Goal: Task Accomplishment & Management: Manage account settings

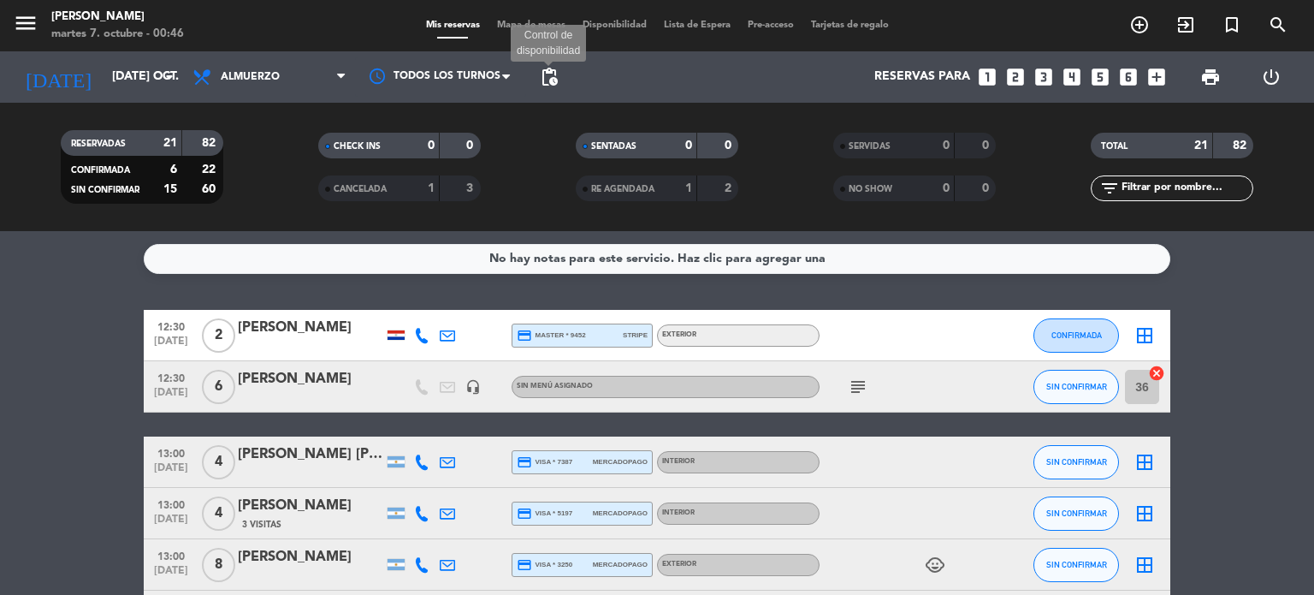
click at [553, 79] on span "pending_actions" at bounding box center [549, 77] width 21 height 21
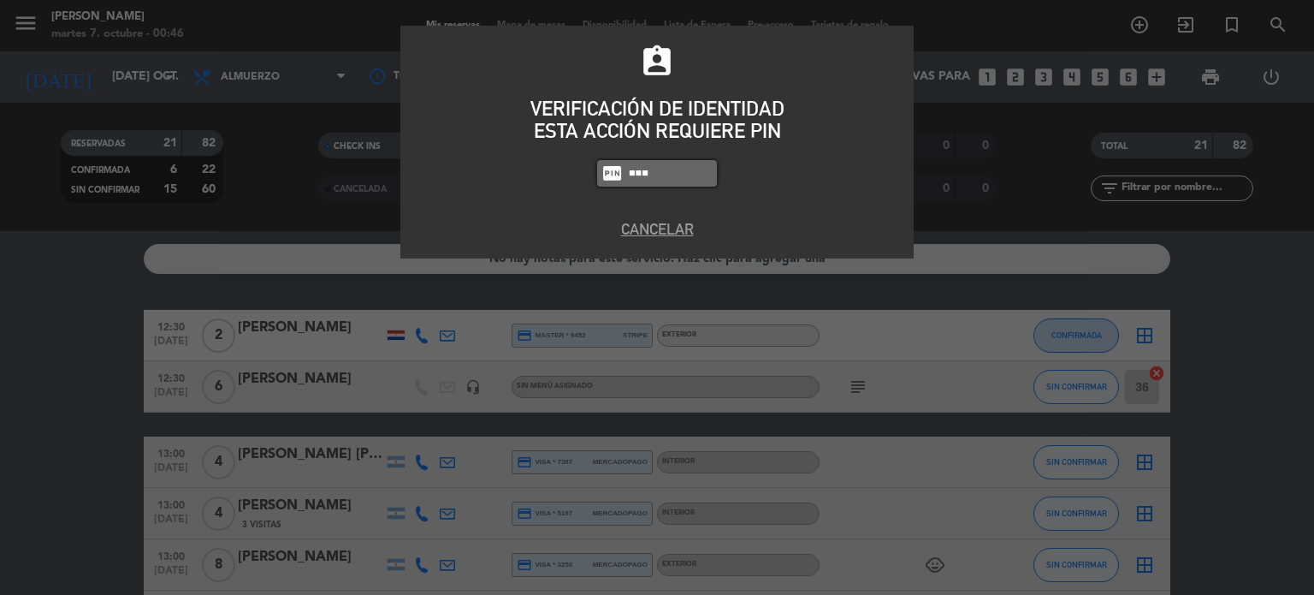
type input "3871"
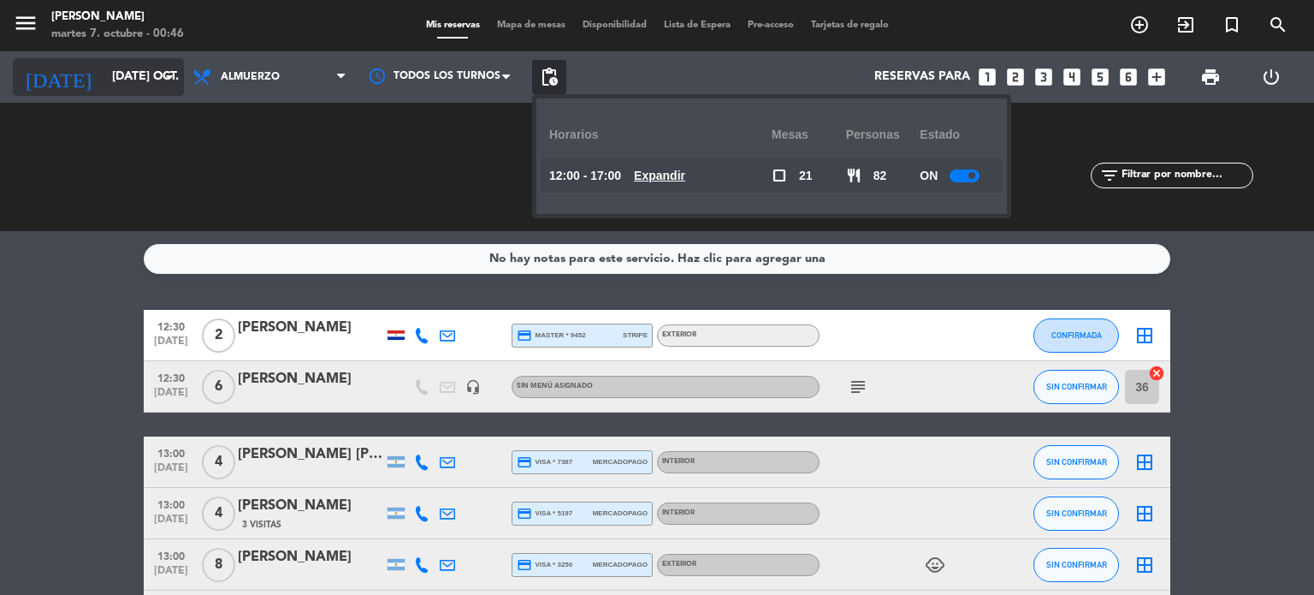
click at [117, 95] on div "[DATE] [DATE] oct. arrow_drop_down" at bounding box center [98, 77] width 171 height 38
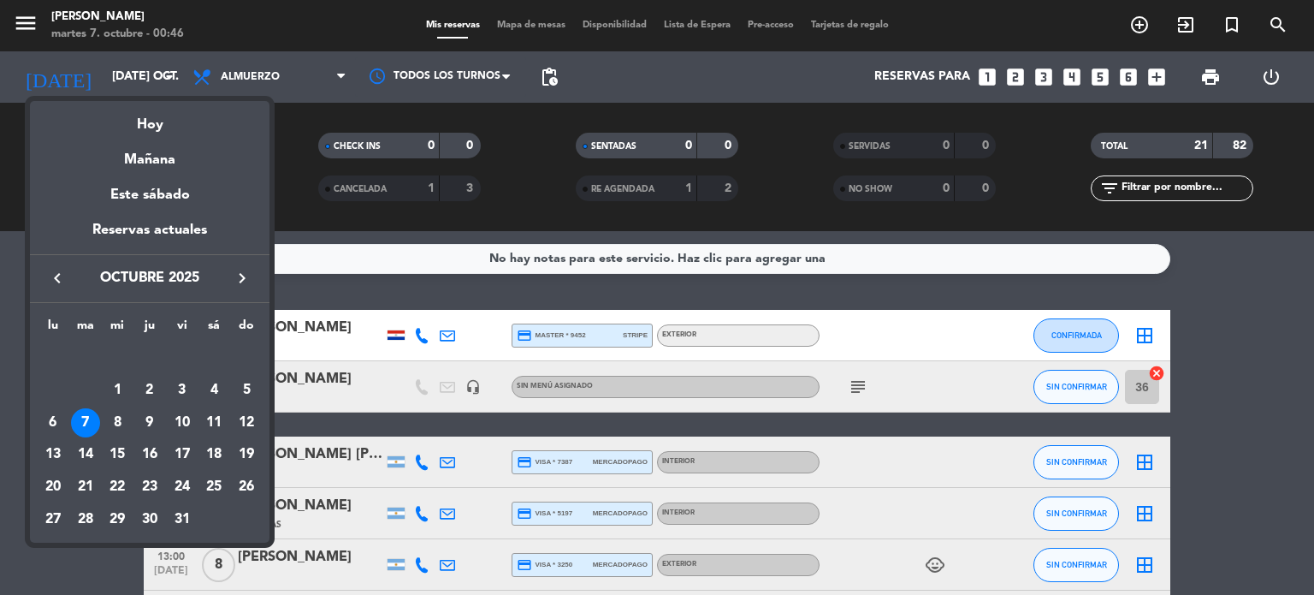
click at [132, 119] on div "Hoy" at bounding box center [150, 118] width 240 height 35
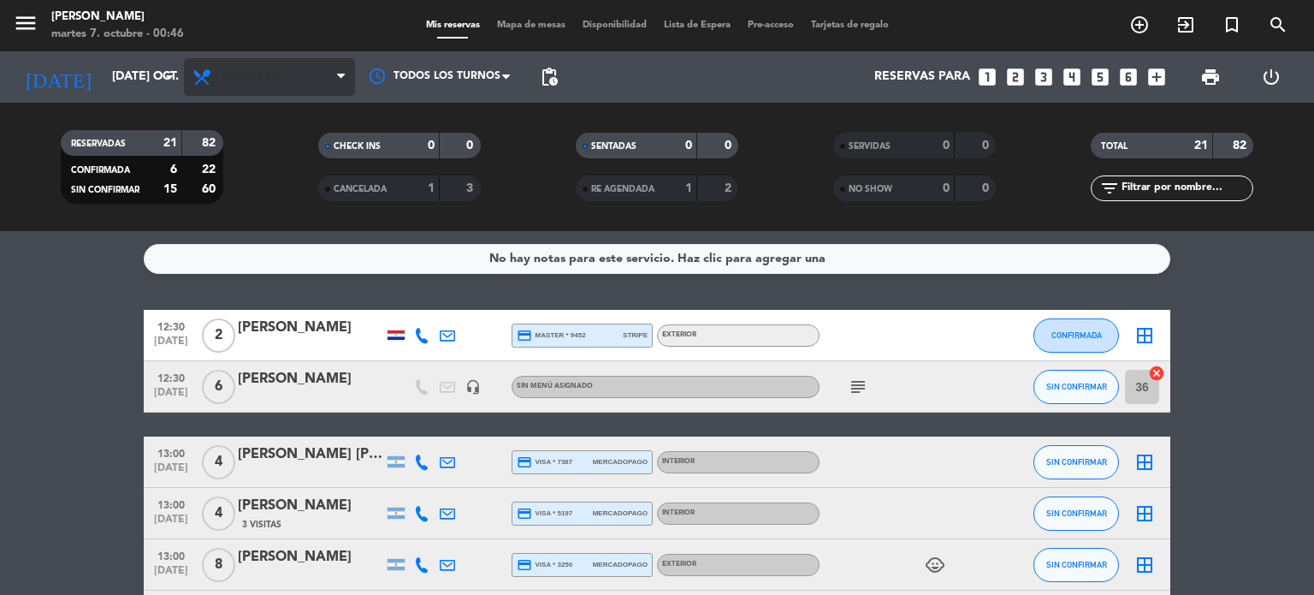
click at [259, 94] on span "Almuerzo" at bounding box center [269, 77] width 171 height 38
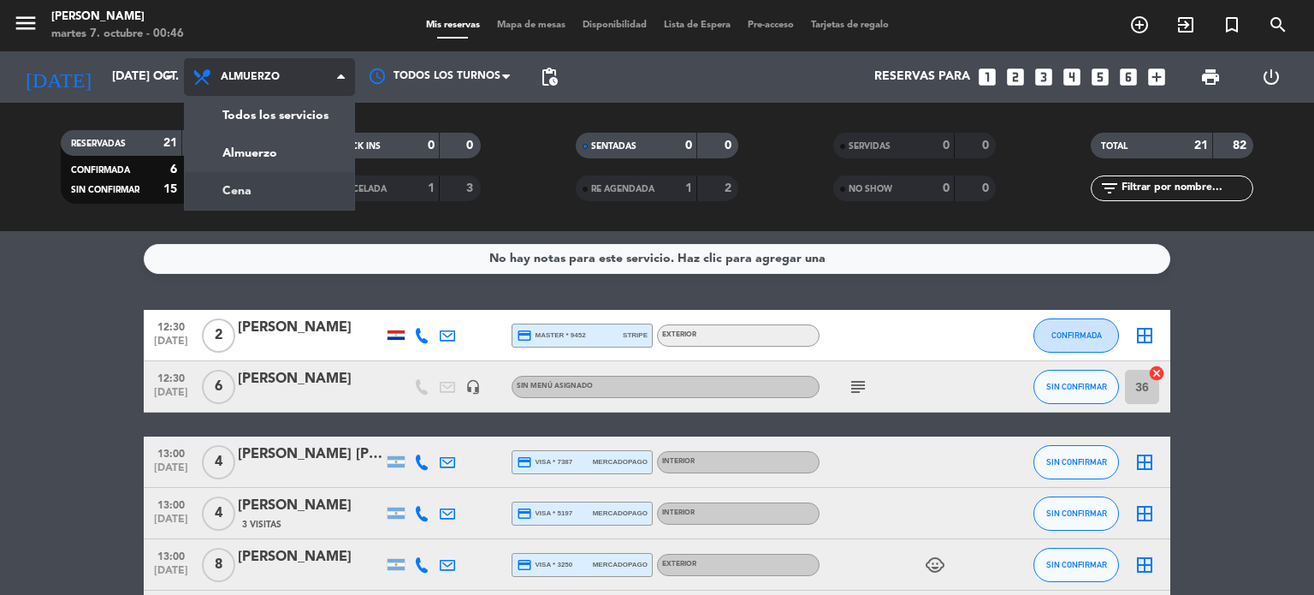
click at [268, 184] on div "menu Gardiner martes 7. octubre - 00:46 Mis reservas Mapa de mesas Disponibilid…" at bounding box center [657, 115] width 1314 height 231
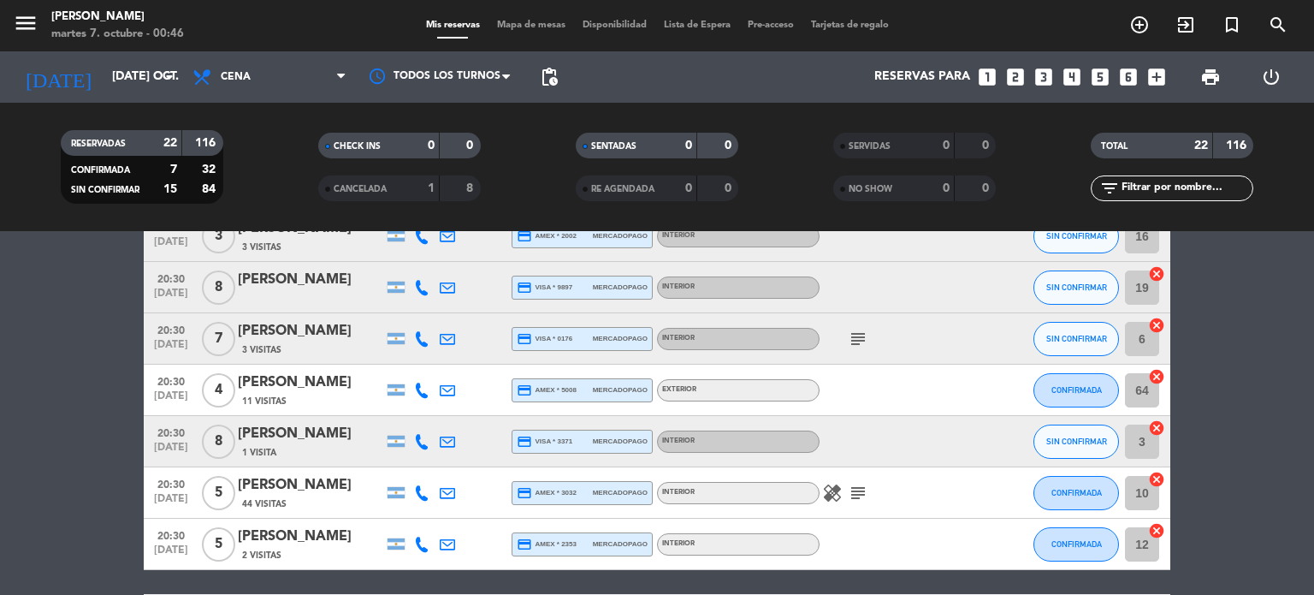
scroll to position [1073, 0]
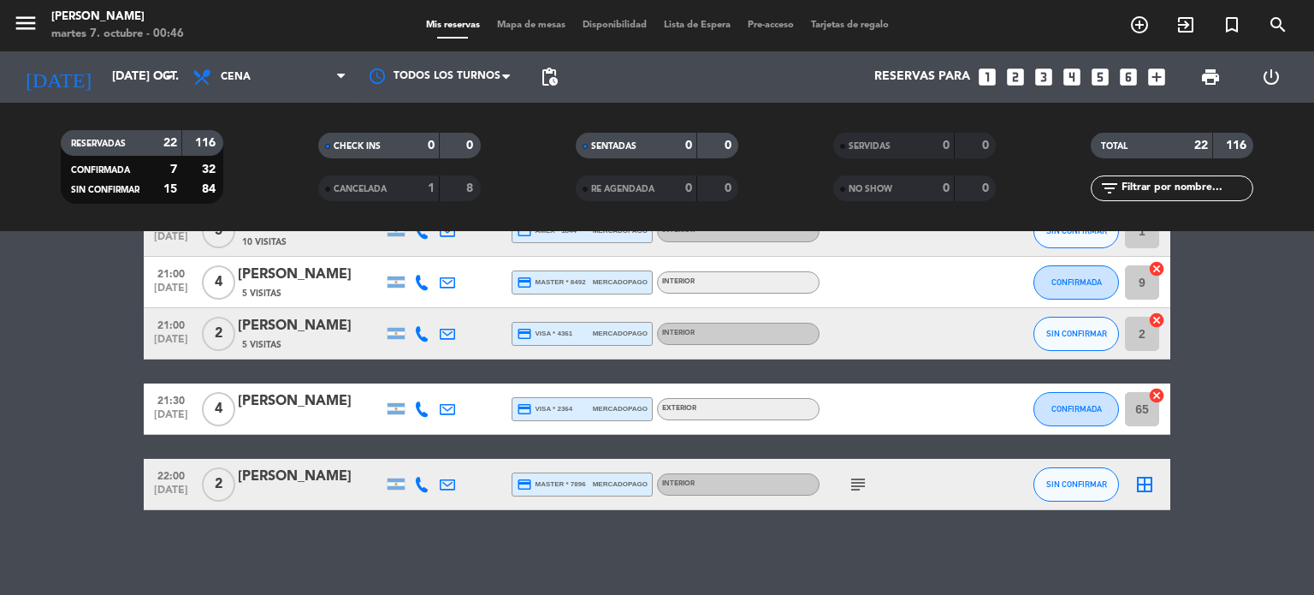
click at [547, 27] on span "Mapa de mesas" at bounding box center [531, 25] width 86 height 9
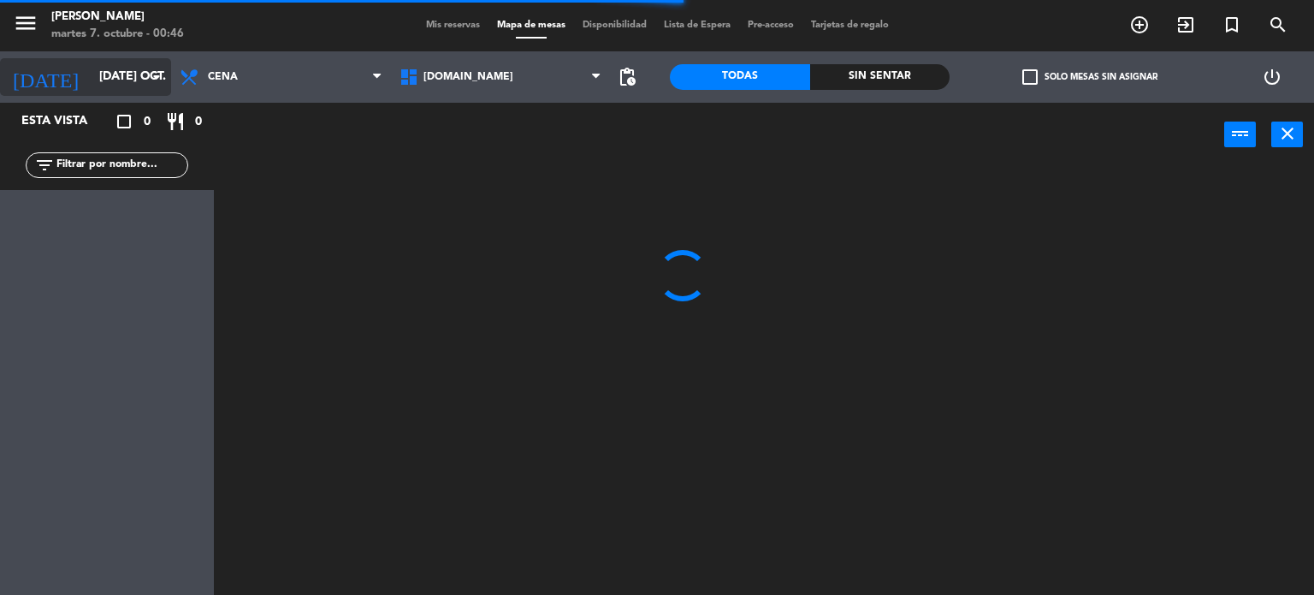
click at [91, 70] on input "[DATE] oct." at bounding box center [172, 77] width 163 height 31
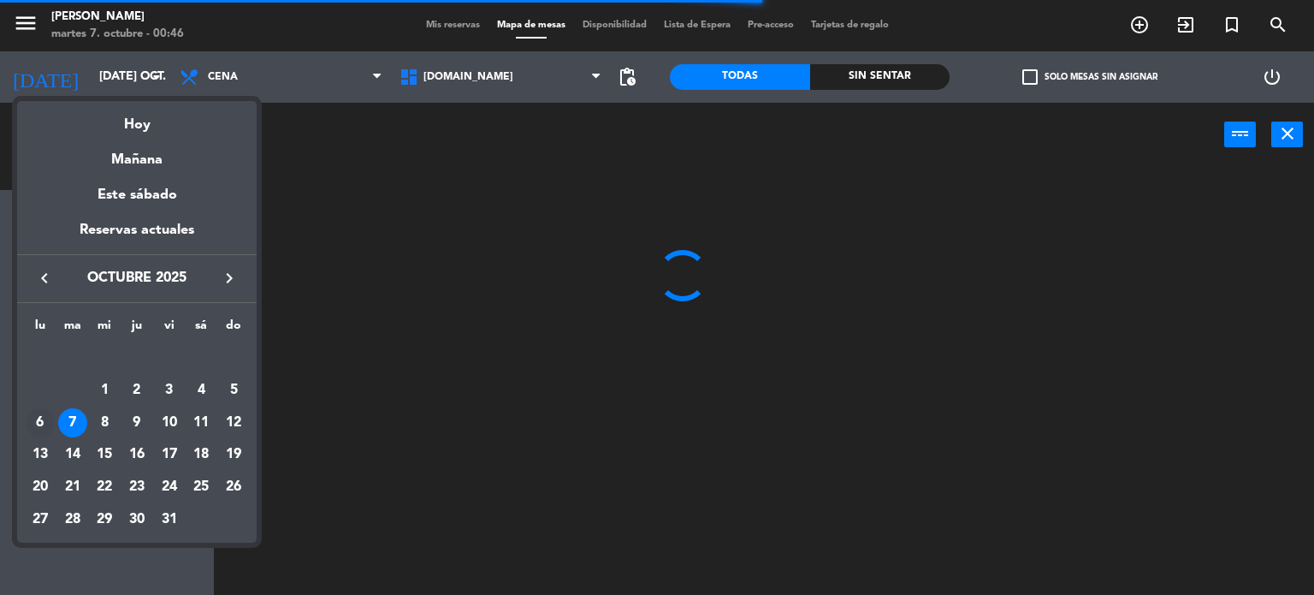
click at [43, 418] on div "6" at bounding box center [40, 422] width 29 height 29
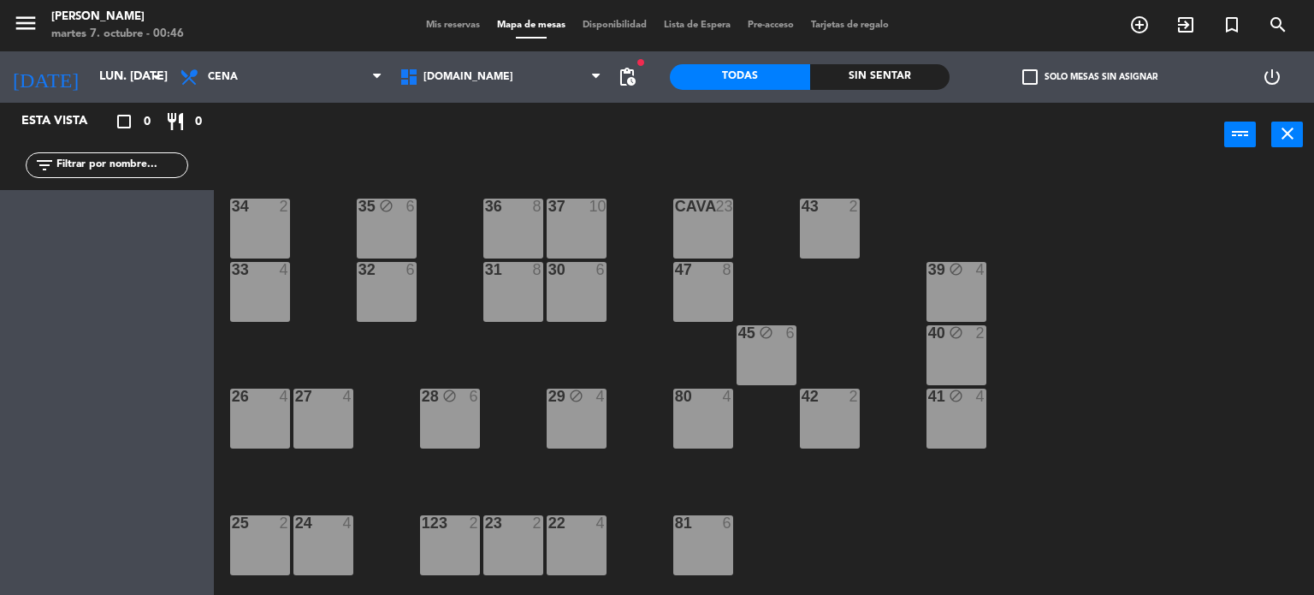
click at [1044, 506] on div "34 2 35 block 6 36 8 43 2 37 10 CAVA 23 33 4 32 6 31 8 30 6 47 8 39 block 4 45 …" at bounding box center [770, 382] width 1087 height 428
click at [420, 427] on div "28 block 6" at bounding box center [450, 418] width 60 height 60
click at [750, 127] on button "Liberar Mesa" at bounding box center [719, 134] width 103 height 34
click at [784, 326] on div "6" at bounding box center [795, 333] width 28 height 16
click at [600, 420] on div "29 block 4" at bounding box center [577, 418] width 60 height 60
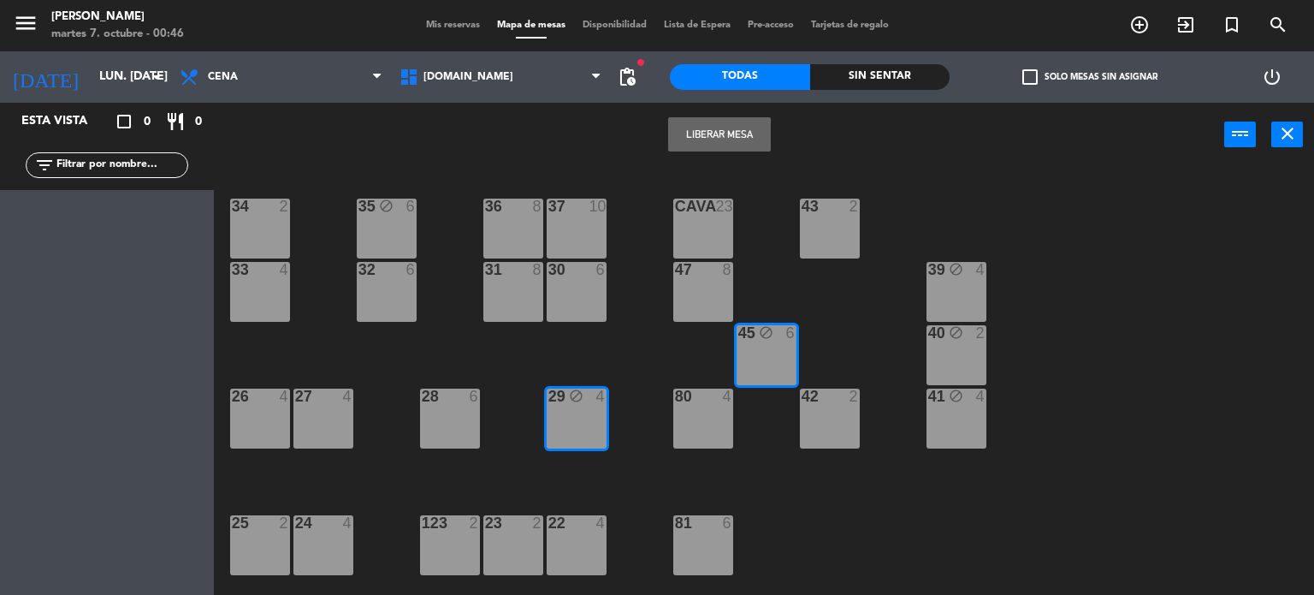
click at [734, 130] on button "Liberar Mesa" at bounding box center [719, 134] width 103 height 34
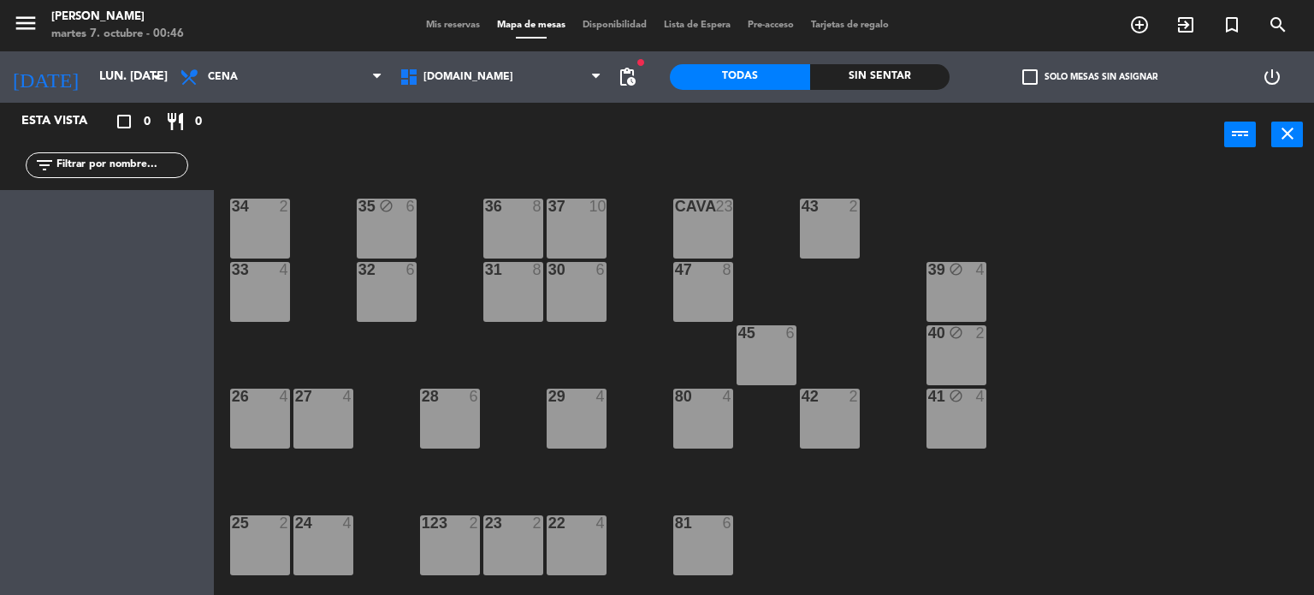
click at [959, 337] on icon "block" at bounding box center [956, 332] width 15 height 15
click at [971, 413] on div "41 block 4" at bounding box center [956, 418] width 60 height 60
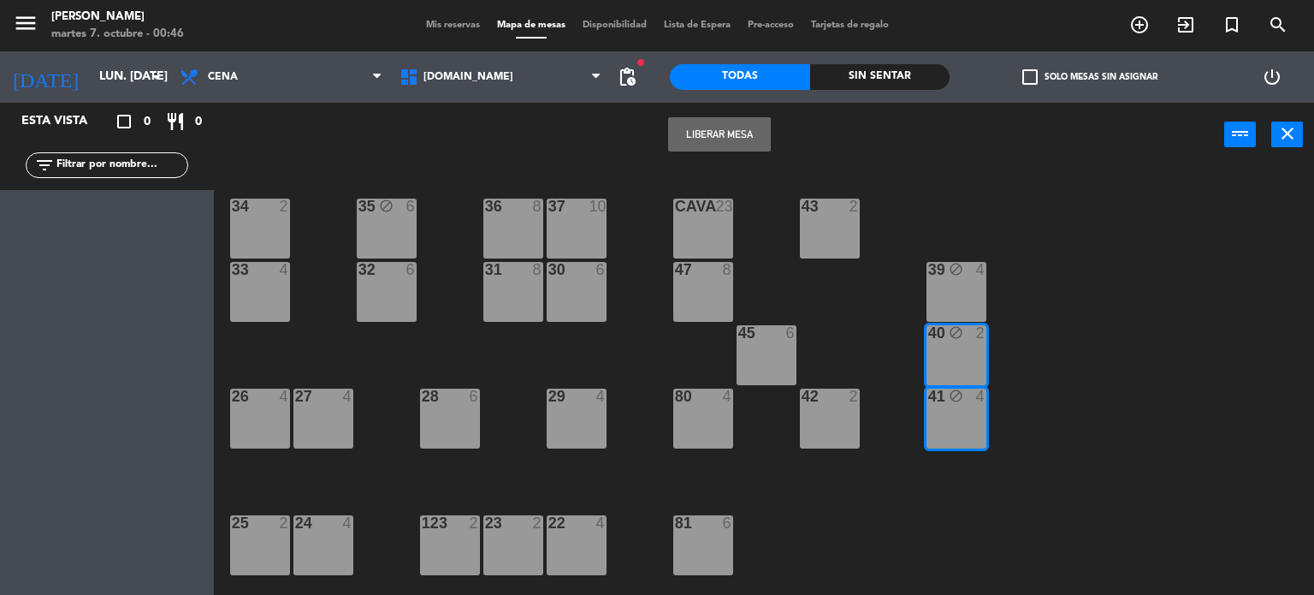
click at [955, 263] on icon "block" at bounding box center [956, 269] width 15 height 15
click at [716, 132] on button "Liberar Mesa" at bounding box center [719, 134] width 103 height 34
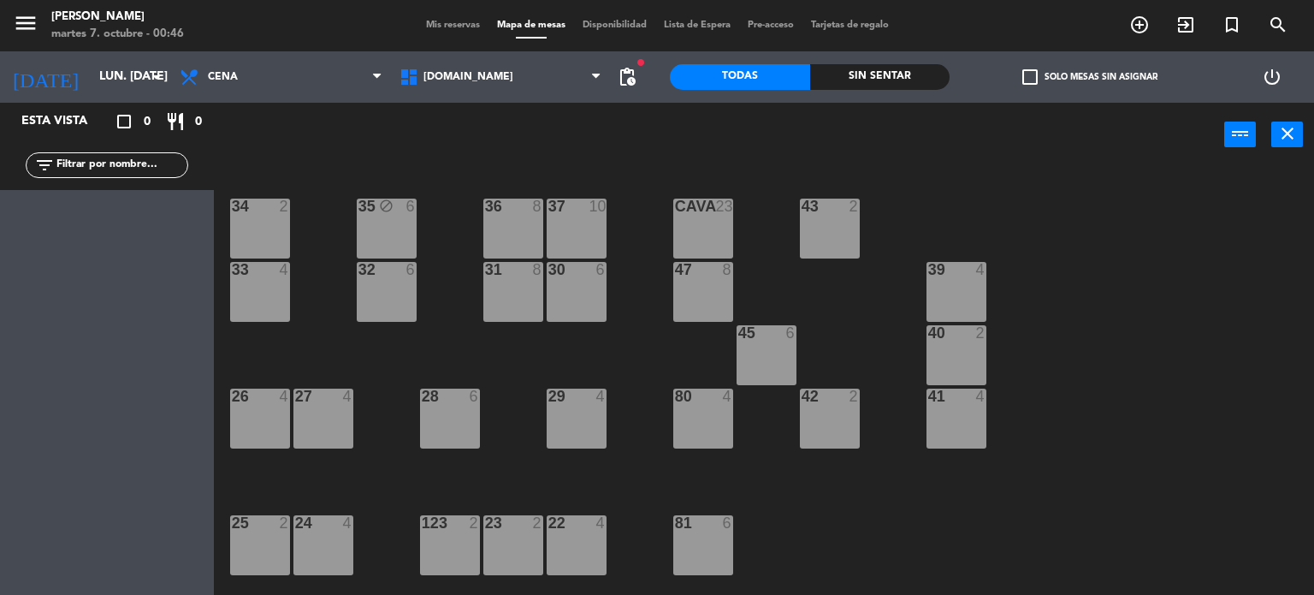
click at [393, 216] on div "35 block 6" at bounding box center [387, 228] width 60 height 60
click at [722, 135] on button "Liberar Mesa" at bounding box center [719, 134] width 103 height 34
click at [776, 501] on div "34 2 35 6 36 8 43 2 37 10 CAVA 23 33 4 32 6 31 8 30 6 47 8 39 4 45 6 40 2 26 4 …" at bounding box center [770, 382] width 1087 height 428
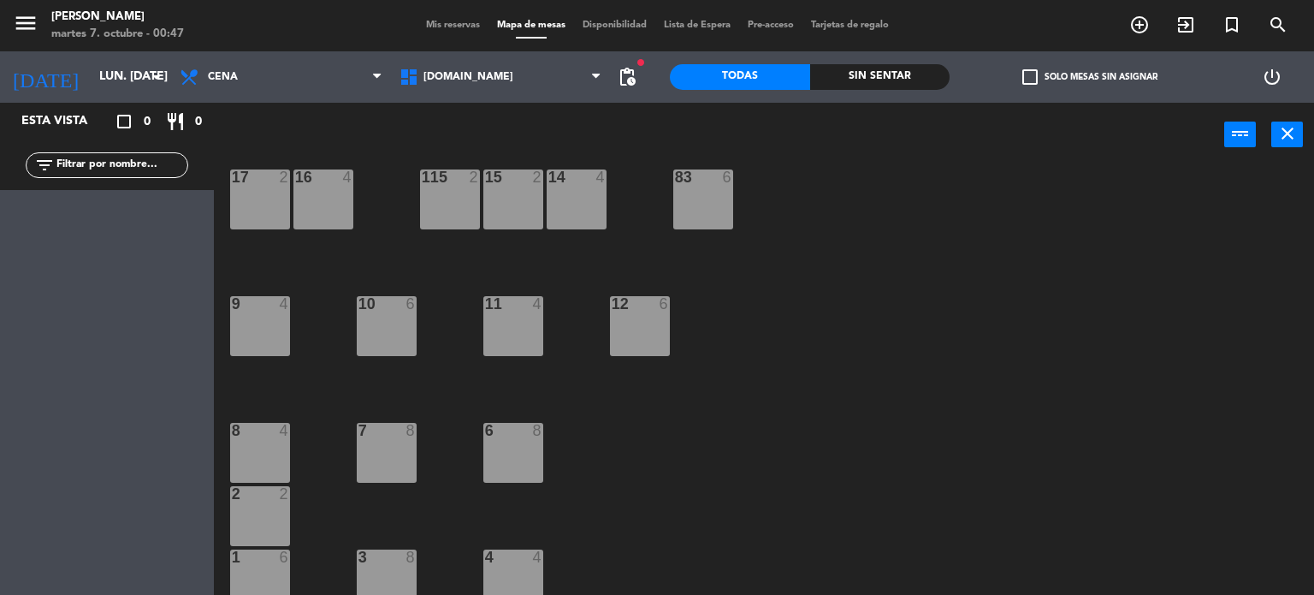
scroll to position [612, 0]
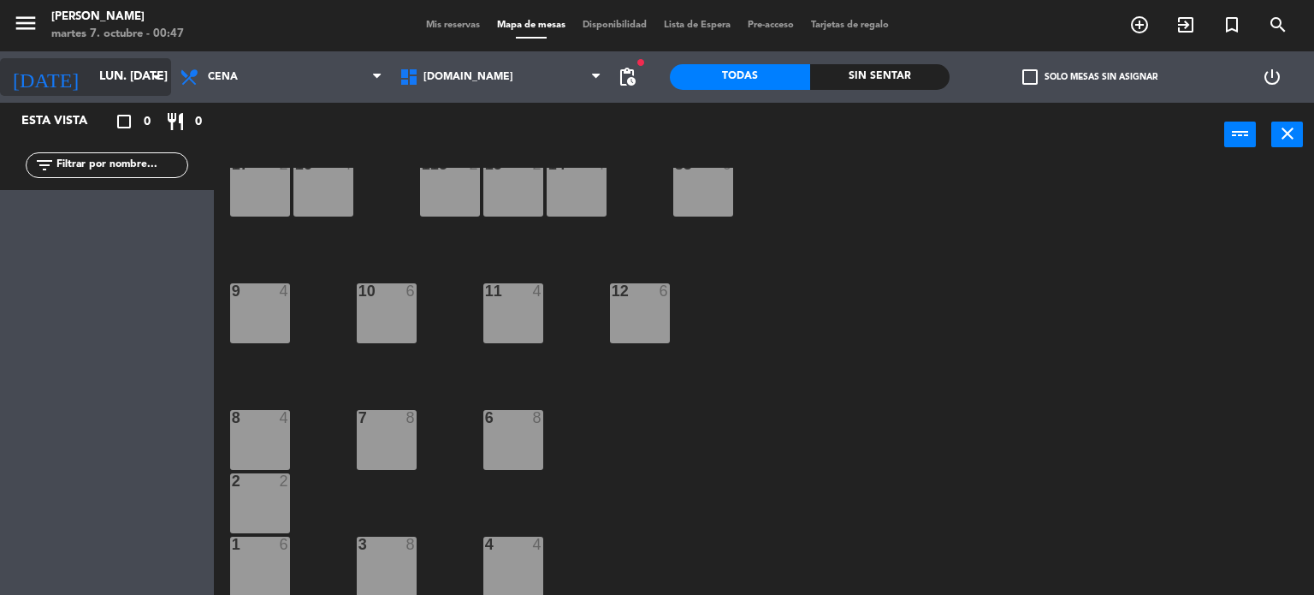
click at [114, 74] on input "lun. [DATE]" at bounding box center [172, 77] width 163 height 31
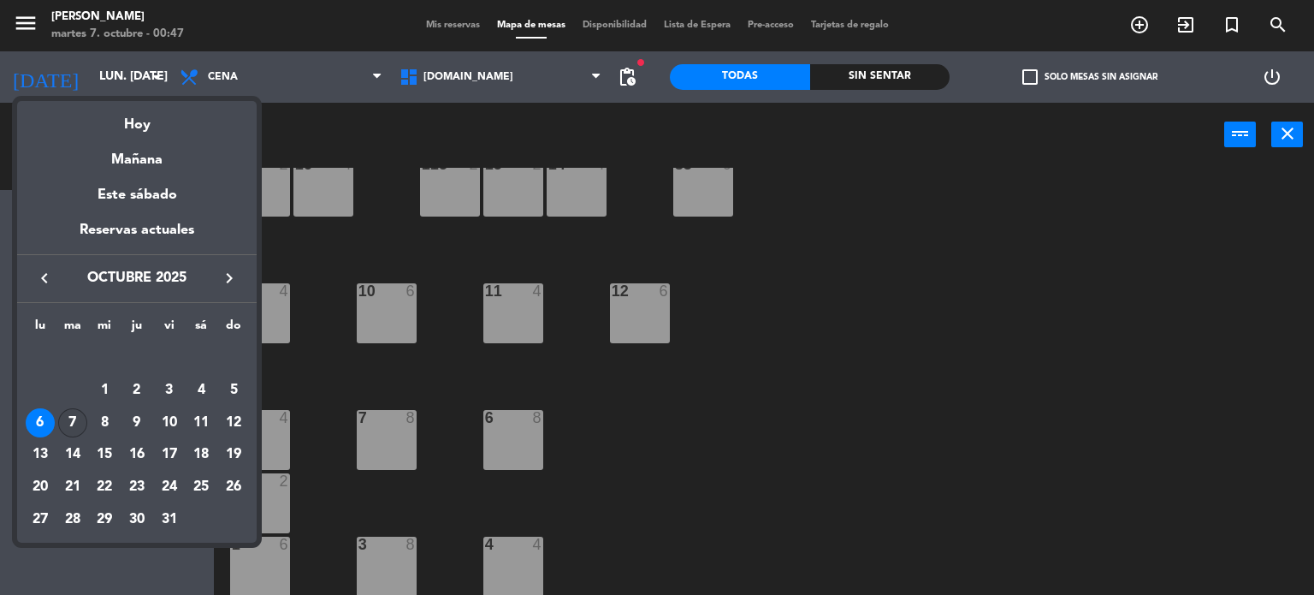
click at [72, 420] on div "7" at bounding box center [72, 422] width 29 height 29
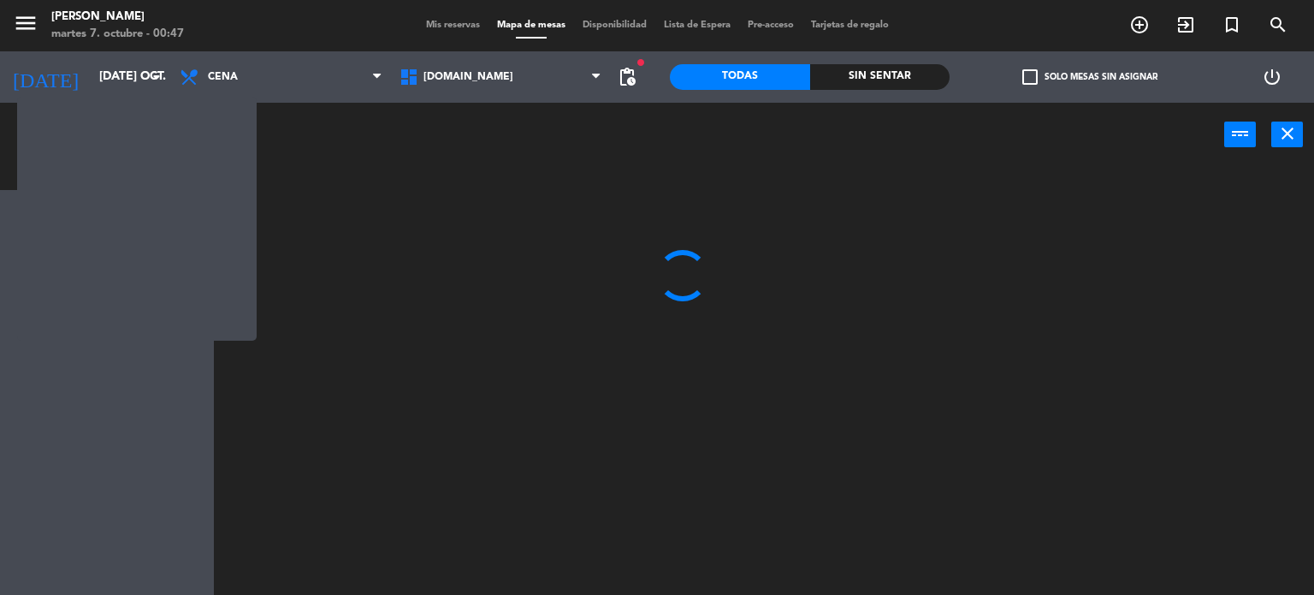
scroll to position [0, 0]
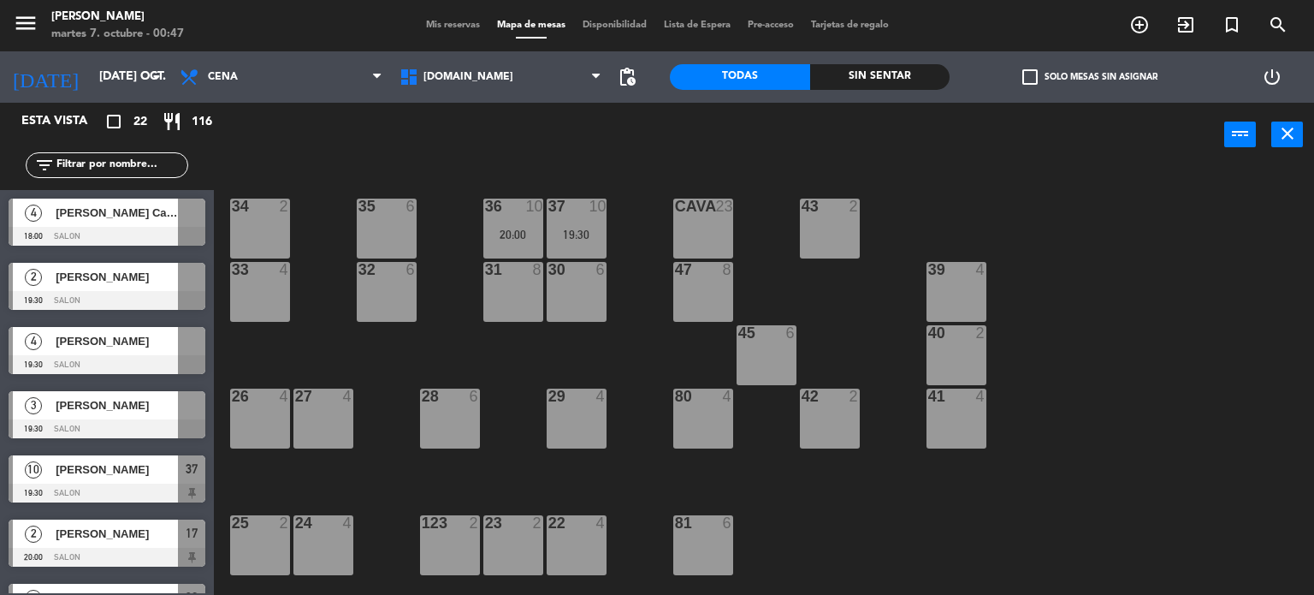
click at [938, 67] on div "Sin sentar" at bounding box center [880, 77] width 140 height 26
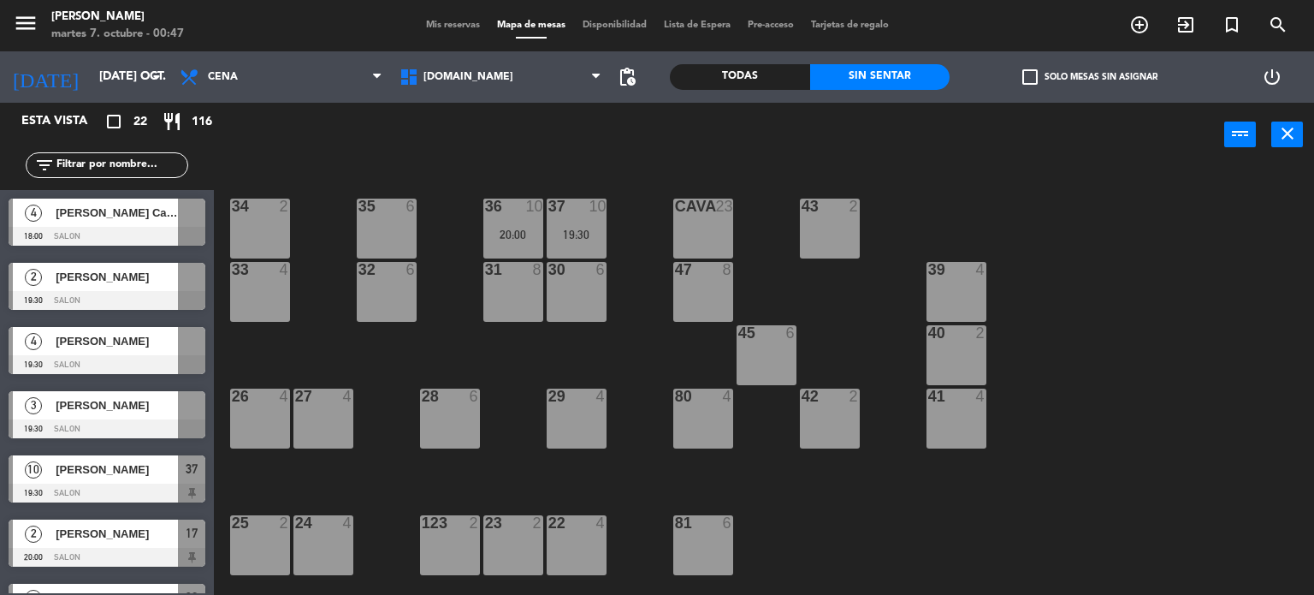
click at [1057, 80] on label "check_box_outline_blank Solo mesas sin asignar" at bounding box center [1089, 76] width 135 height 15
click at [1090, 77] on input "check_box_outline_blank Solo mesas sin asignar" at bounding box center [1090, 77] width 0 height 0
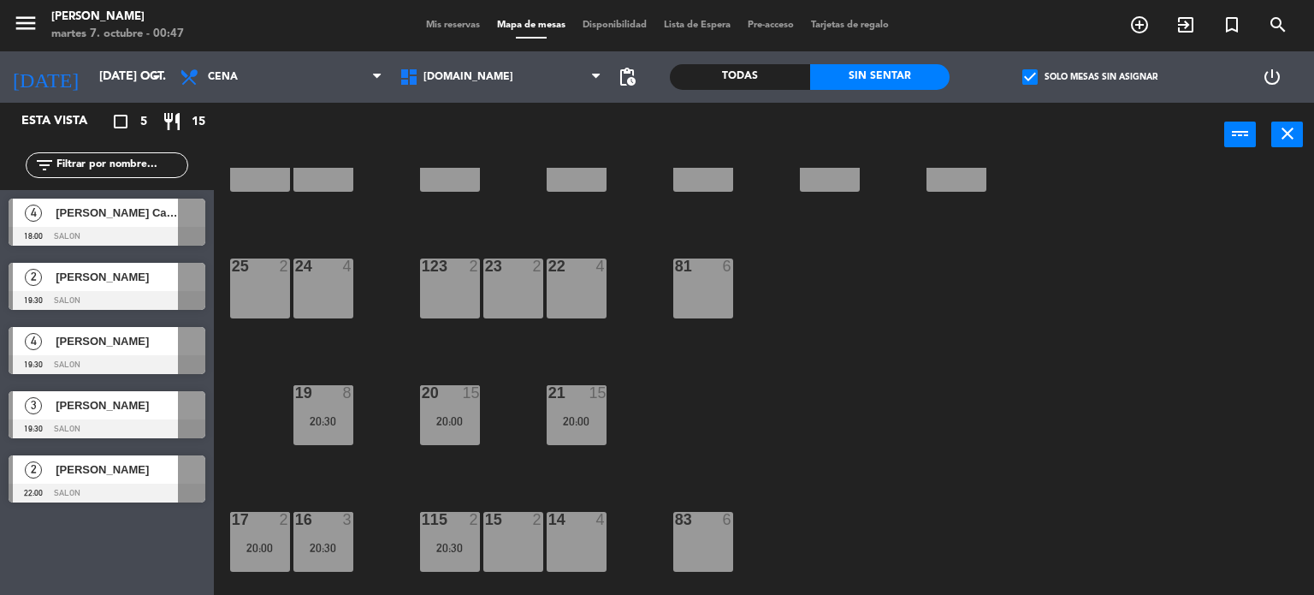
scroll to position [612, 0]
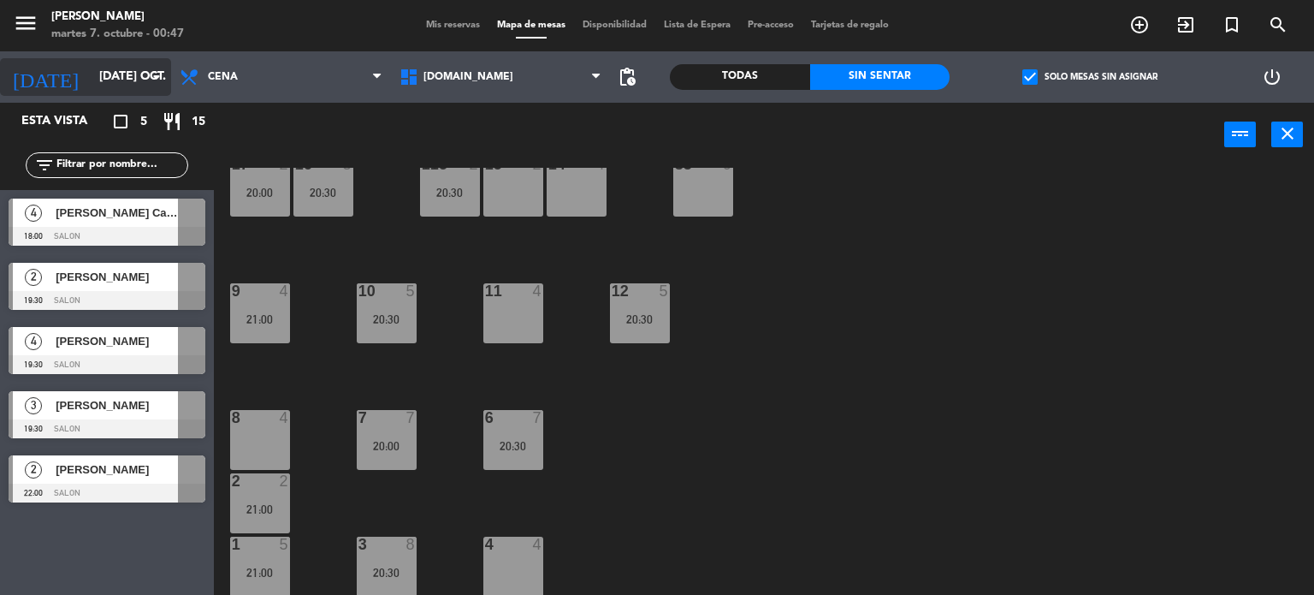
click at [106, 72] on input "[DATE] oct." at bounding box center [172, 77] width 163 height 31
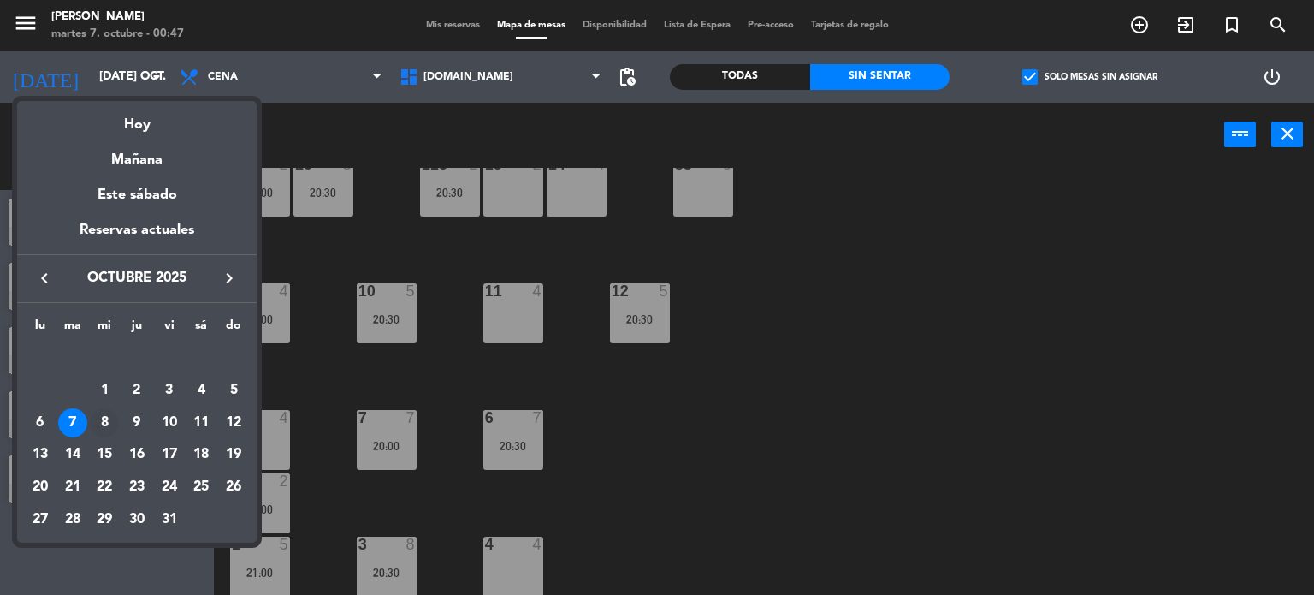
click at [98, 425] on div "8" at bounding box center [104, 422] width 29 height 29
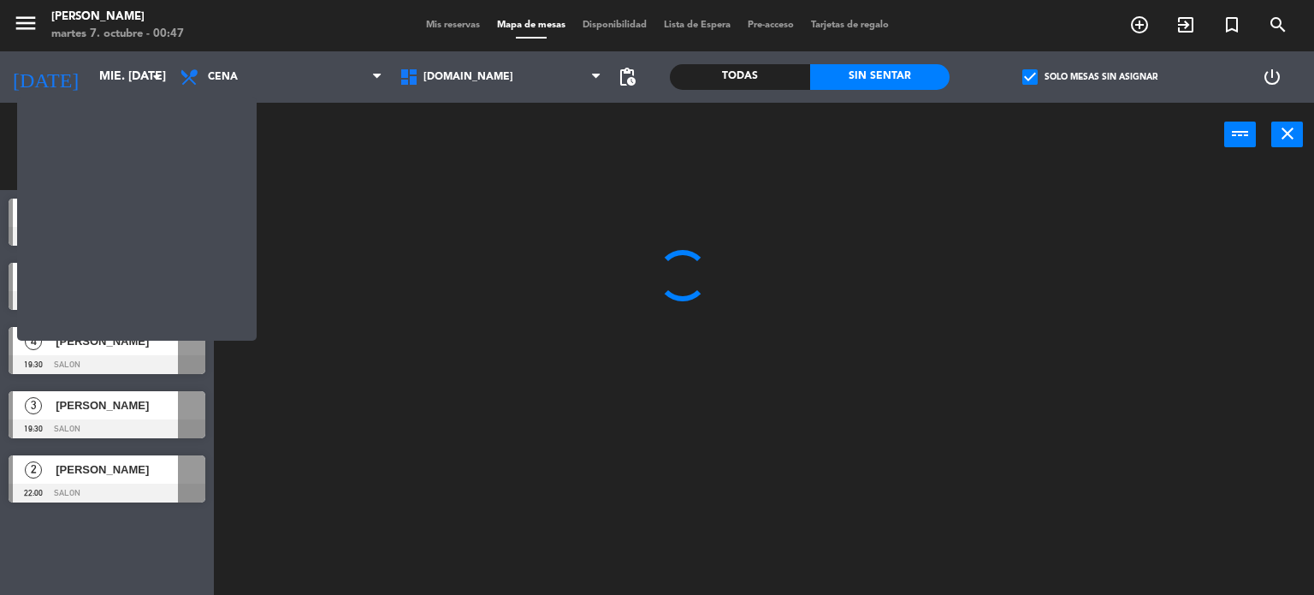
scroll to position [0, 0]
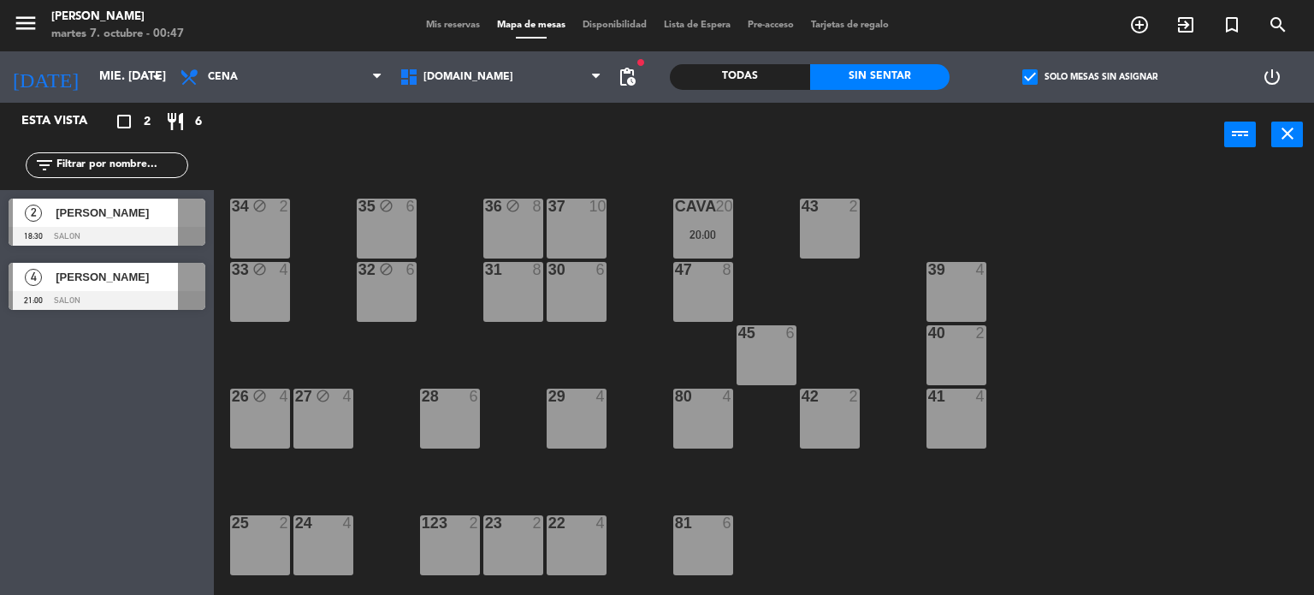
click at [47, 452] on div "Esta vista crop_square 2 restaurant 6 filter_list 2 [PERSON_NAME] 18:30 SALON 4…" at bounding box center [107, 349] width 214 height 492
click at [91, 329] on div "Esta vista crop_square 2 restaurant 6 filter_list 2 [PERSON_NAME] 18:30 SALON 4…" at bounding box center [107, 349] width 214 height 492
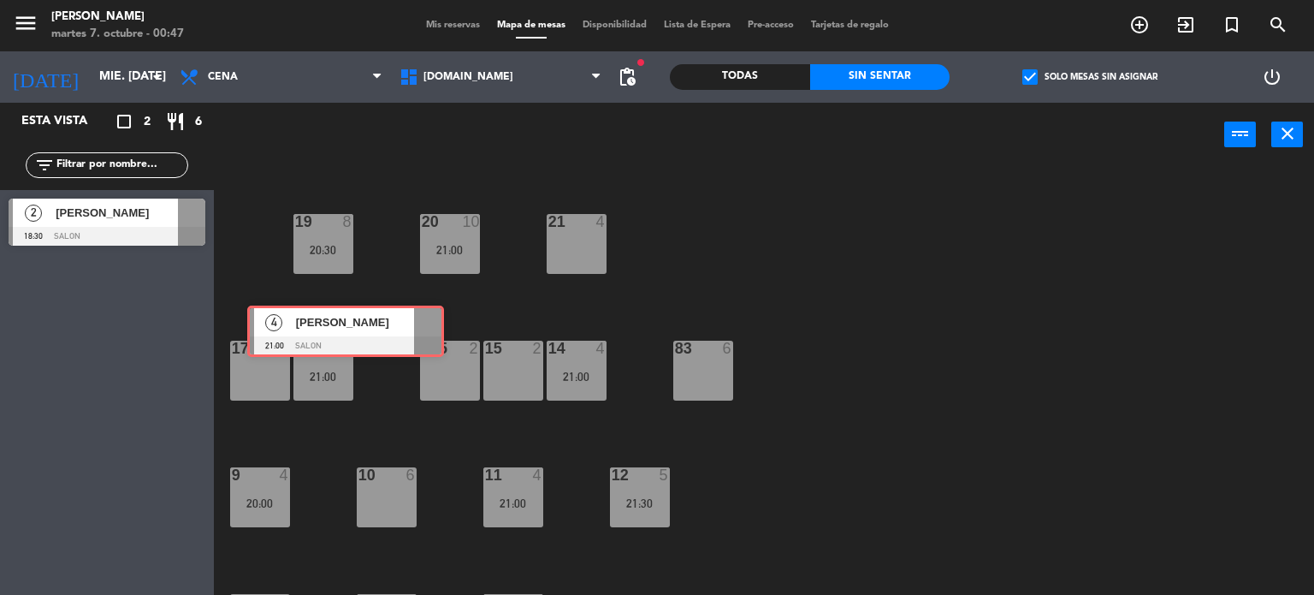
scroll to position [612, 0]
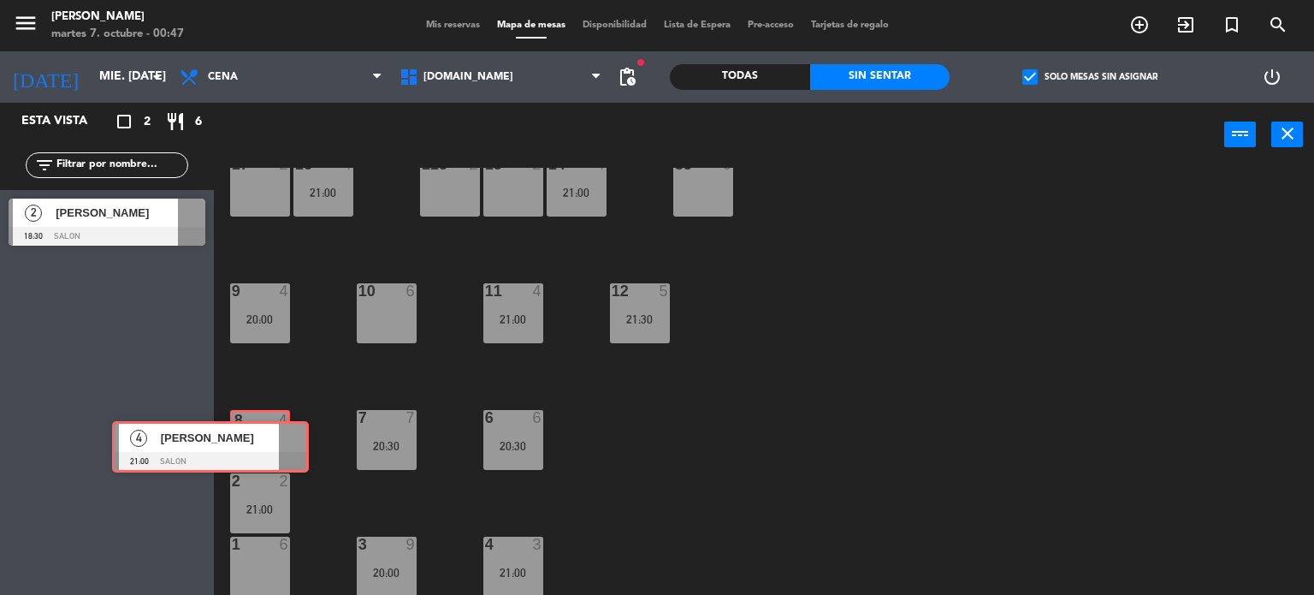
drag, startPoint x: 143, startPoint y: 279, endPoint x: 246, endPoint y: 437, distance: 189.1
click at [246, 437] on div "Esta vista crop_square 2 restaurant 6 filter_list 2 [PERSON_NAME] 18:30 SALON 4…" at bounding box center [657, 349] width 1314 height 493
click at [294, 391] on div "34 block 2 35 block 6 36 block 8 43 2 37 10 CAVA 20 20:00 33 block 4 32 block 6…" at bounding box center [770, 382] width 1087 height 428
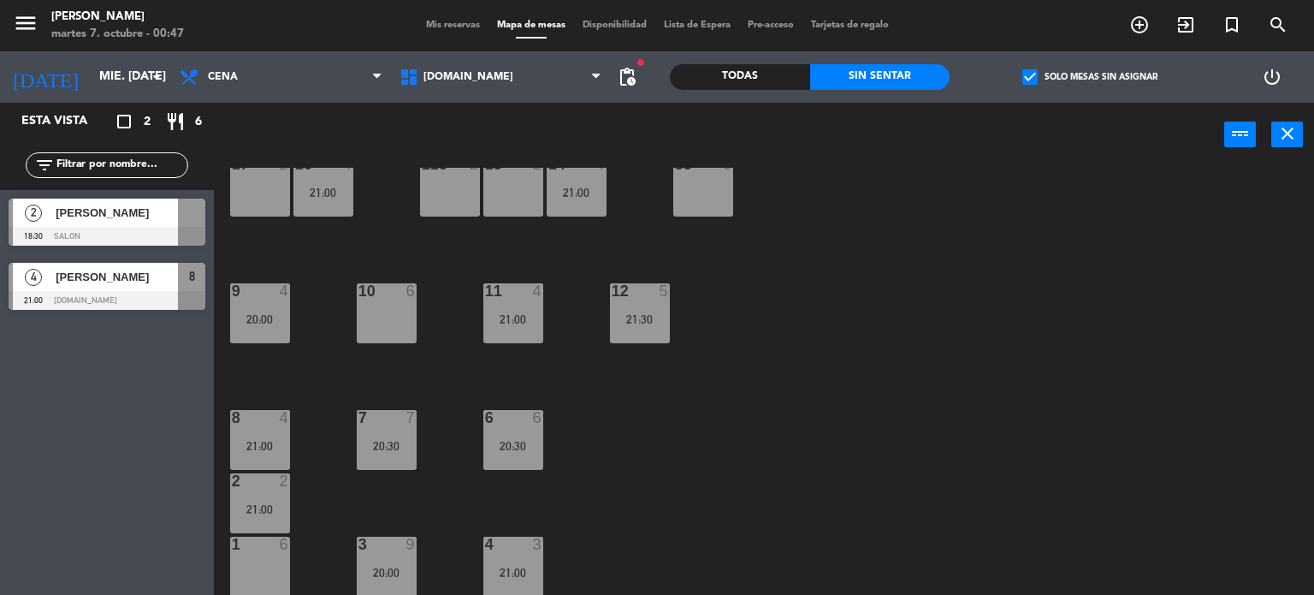
click at [114, 52] on div "[DATE] mié. [DATE] arrow_drop_down" at bounding box center [85, 76] width 171 height 51
click at [115, 79] on input "mié. [DATE]" at bounding box center [172, 77] width 163 height 31
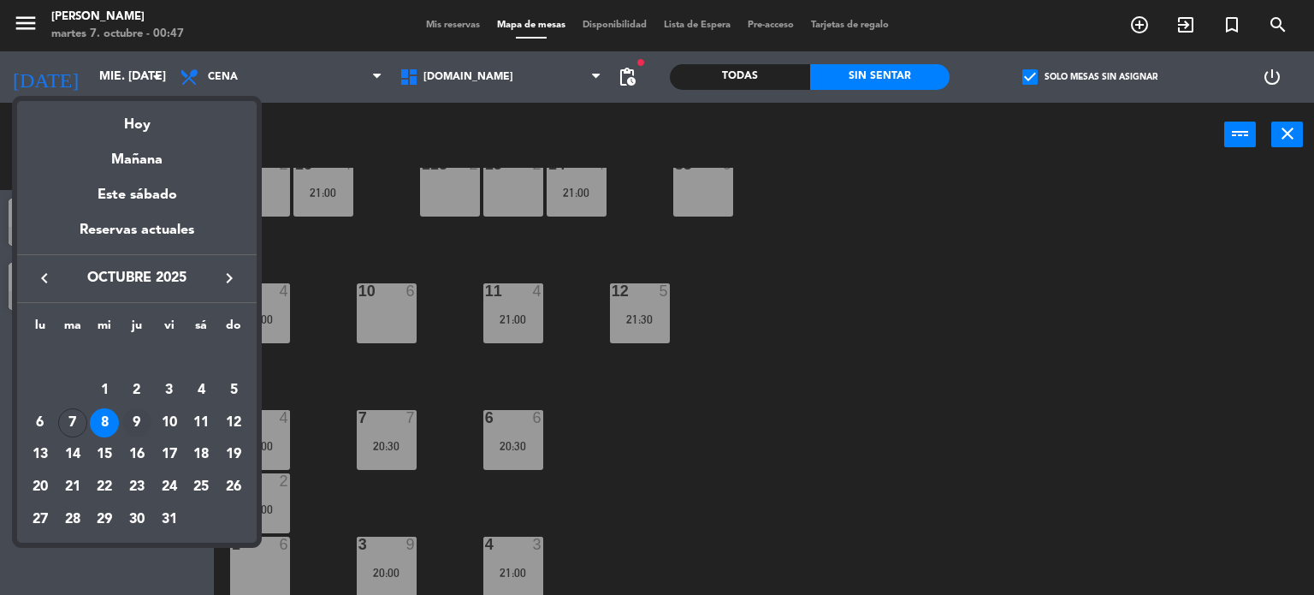
click at [144, 423] on div "9" at bounding box center [136, 422] width 29 height 29
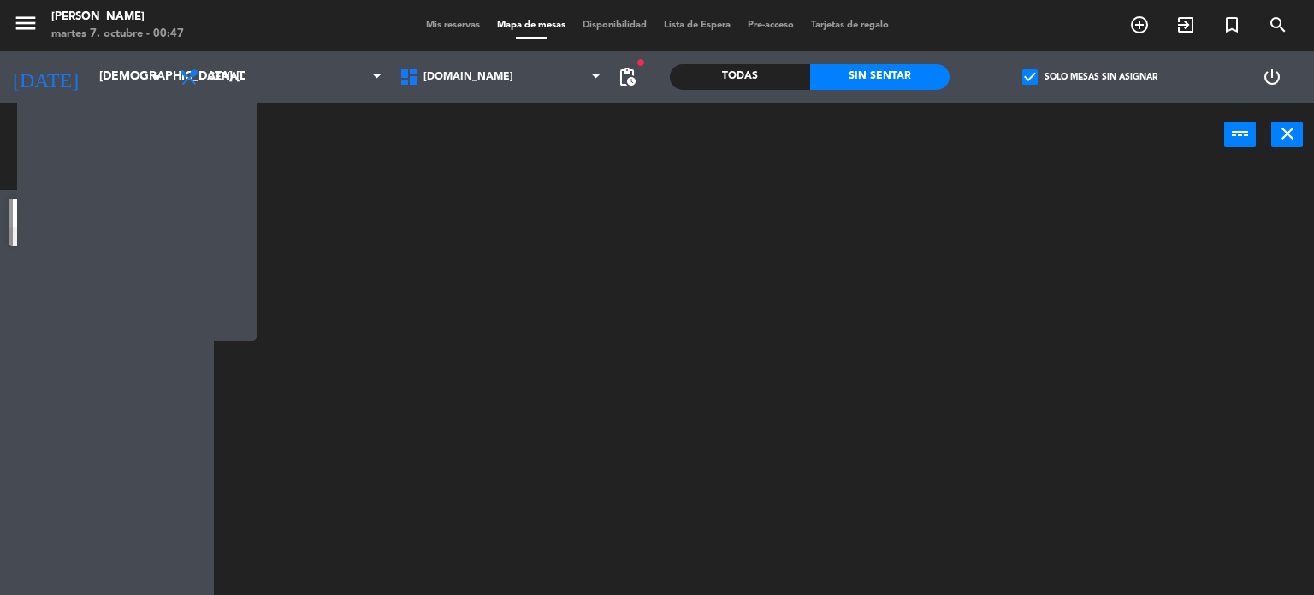
scroll to position [0, 0]
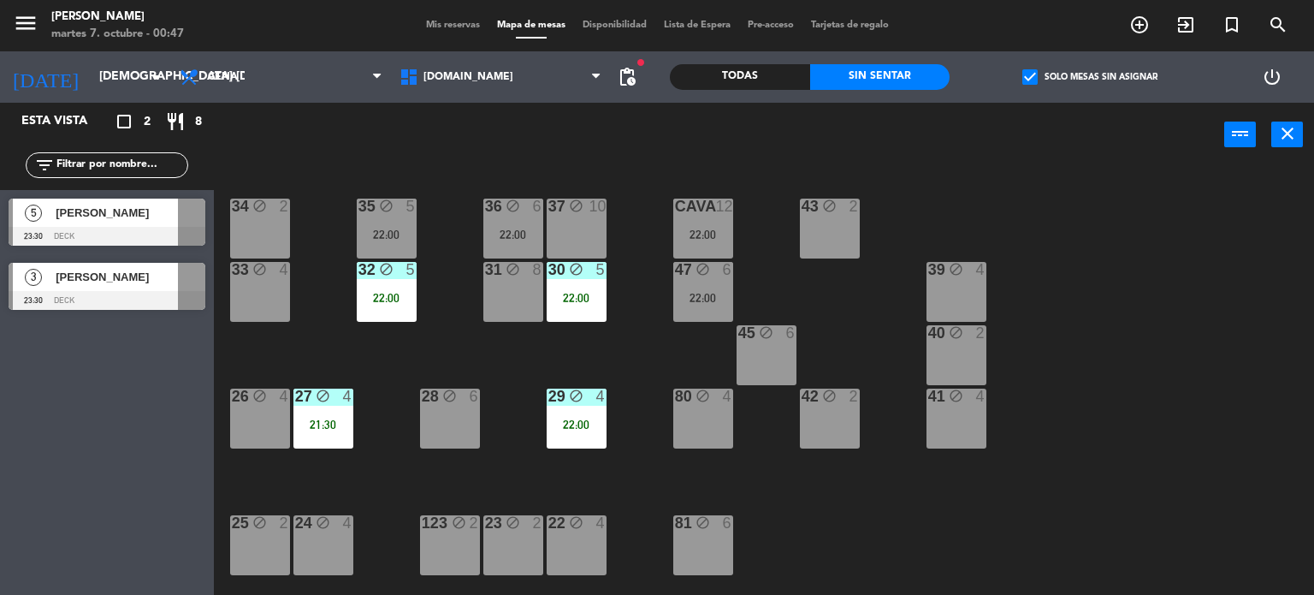
click at [92, 51] on div "[DATE] jue. [DATE] arrow_drop_down" at bounding box center [85, 76] width 171 height 51
click at [93, 78] on input "[DEMOGRAPHIC_DATA] [DATE]" at bounding box center [172, 77] width 163 height 31
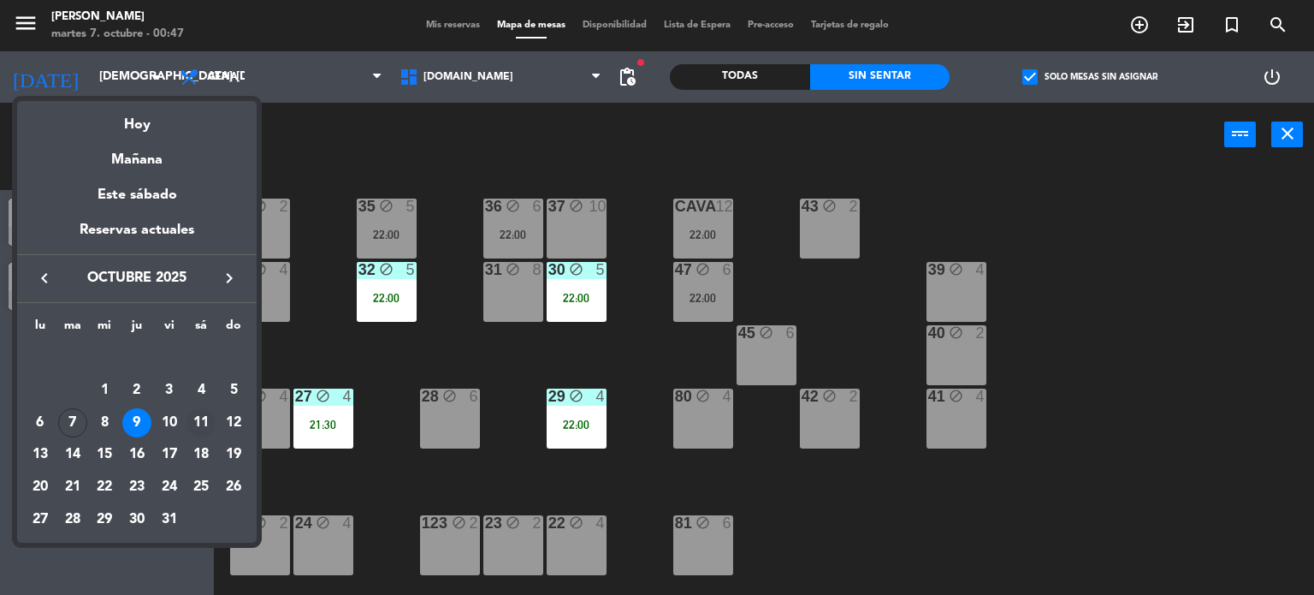
click at [202, 427] on div "11" at bounding box center [200, 422] width 29 height 29
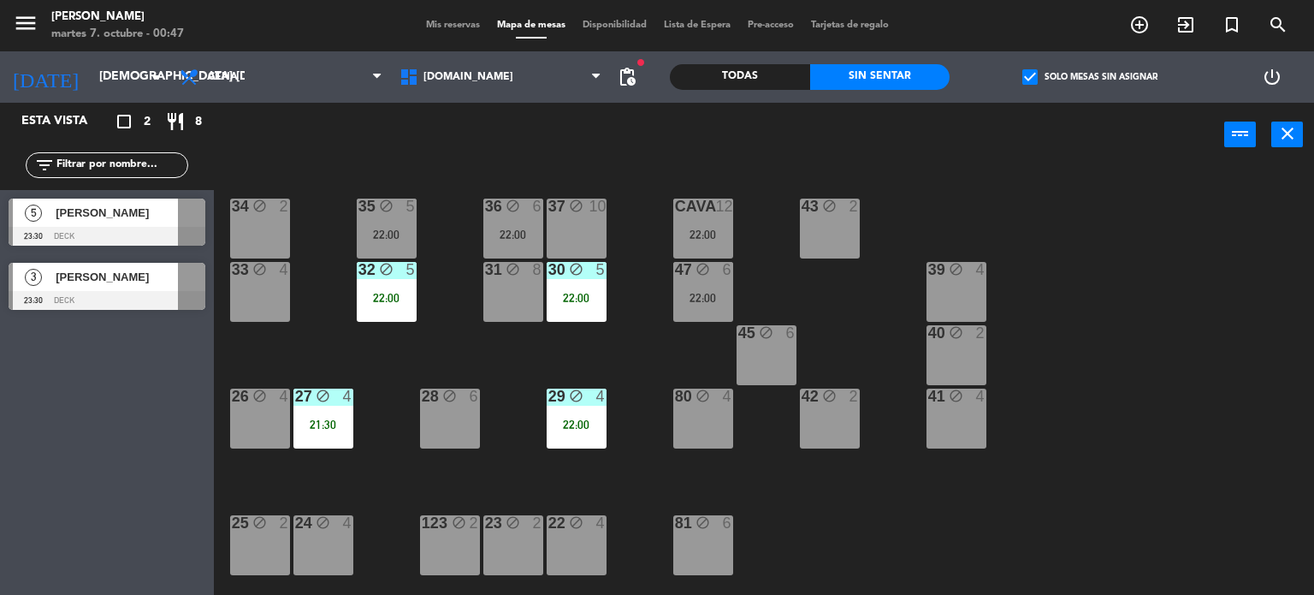
type input "sáb. [DATE]"
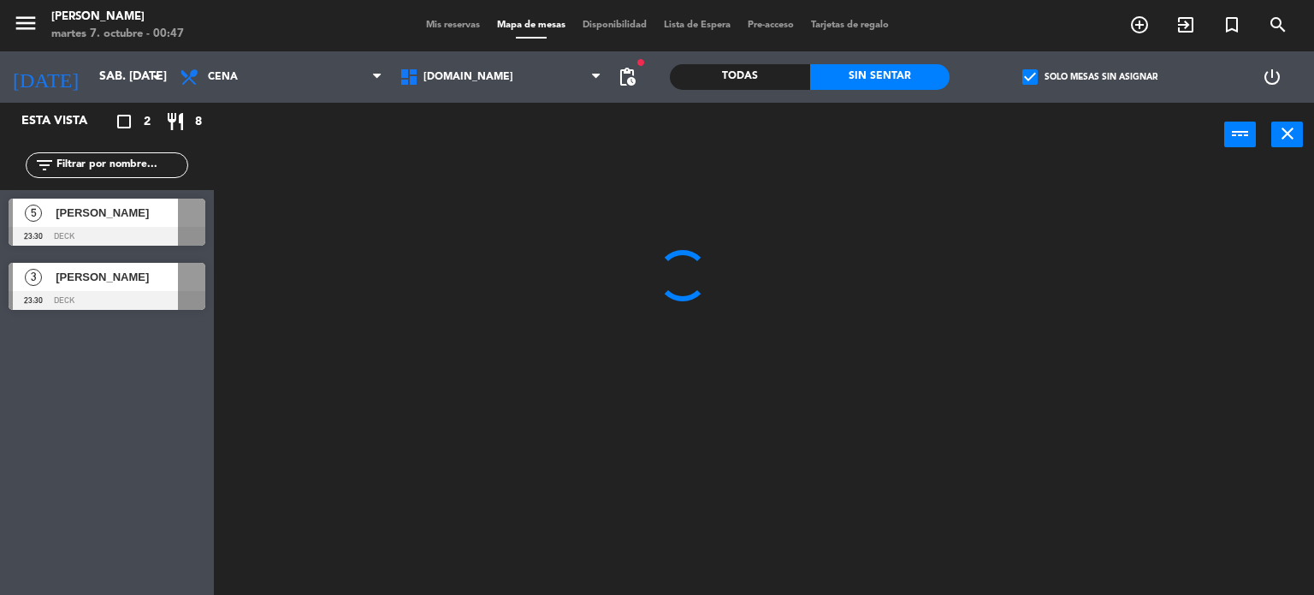
click at [448, 27] on span "Mis reservas" at bounding box center [452, 25] width 71 height 9
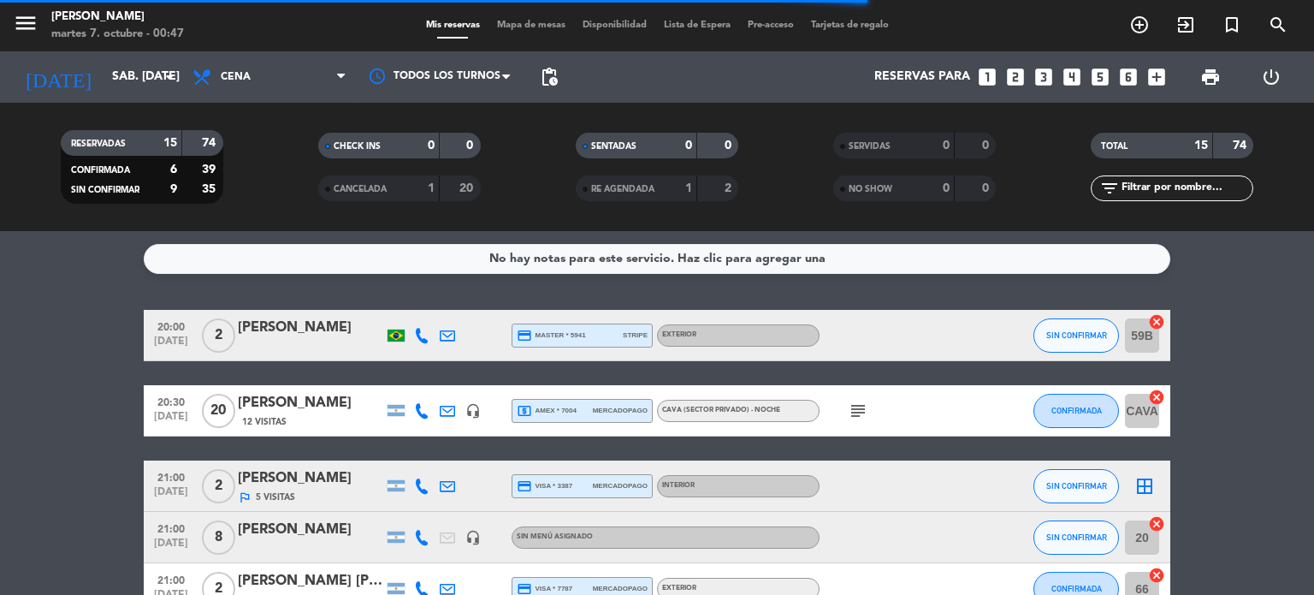
click at [222, 485] on span "2" at bounding box center [218, 486] width 33 height 34
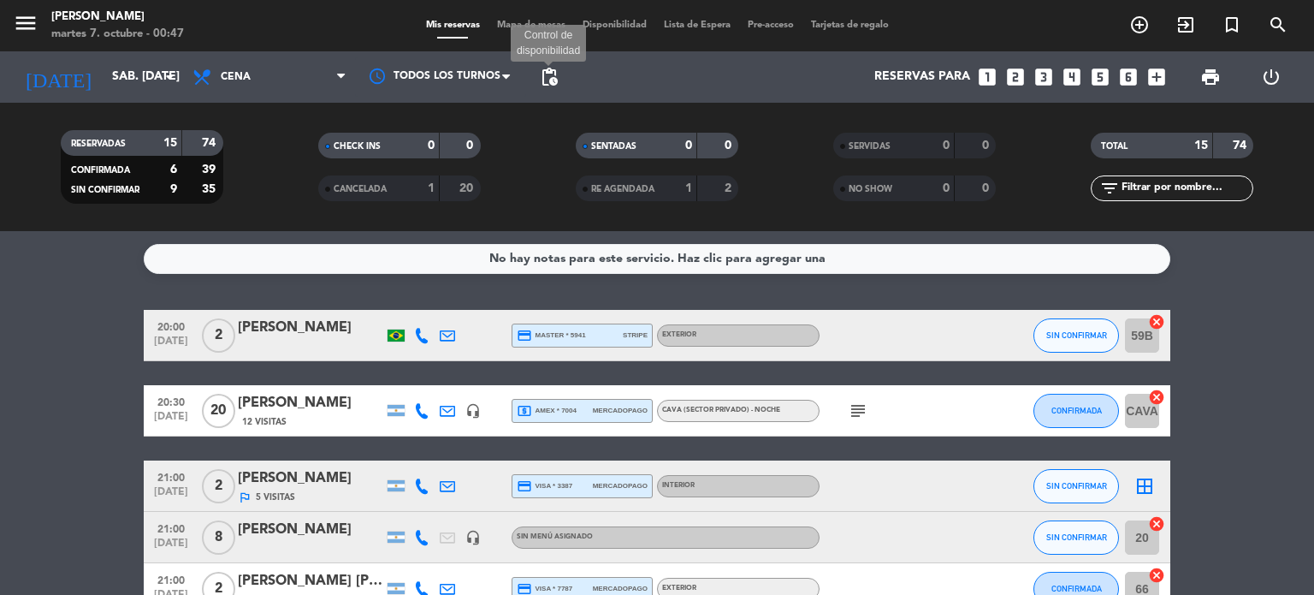
click at [550, 73] on span "pending_actions" at bounding box center [549, 77] width 21 height 21
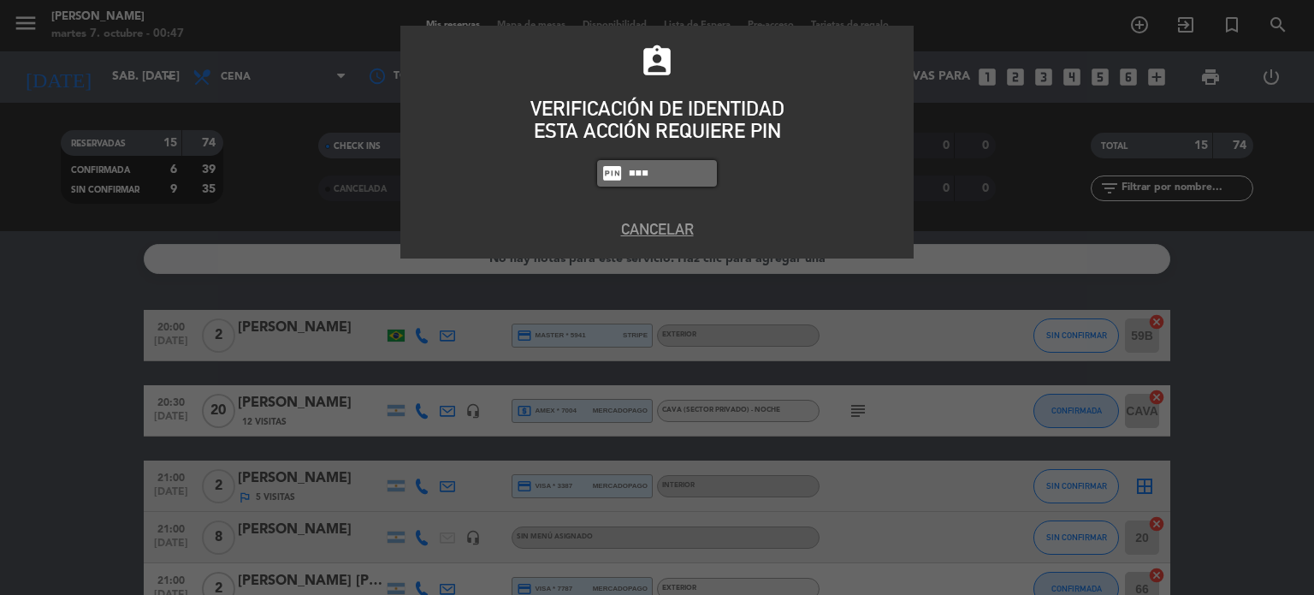
type input "3971"
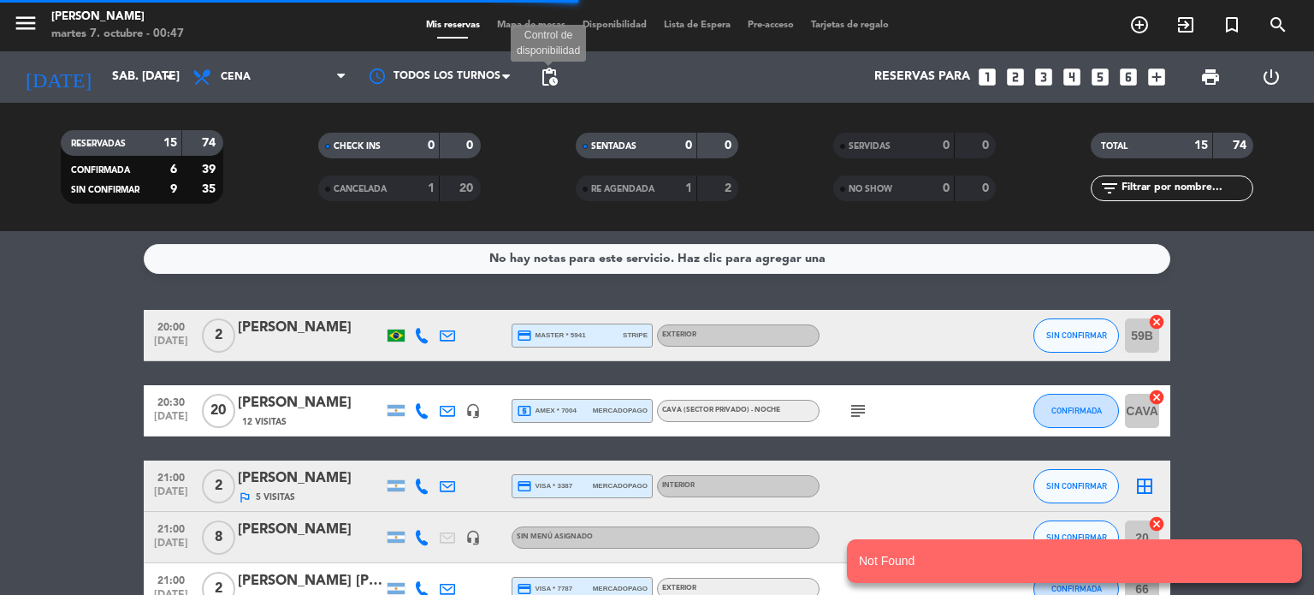
click at [542, 81] on span "pending_actions" at bounding box center [549, 77] width 21 height 21
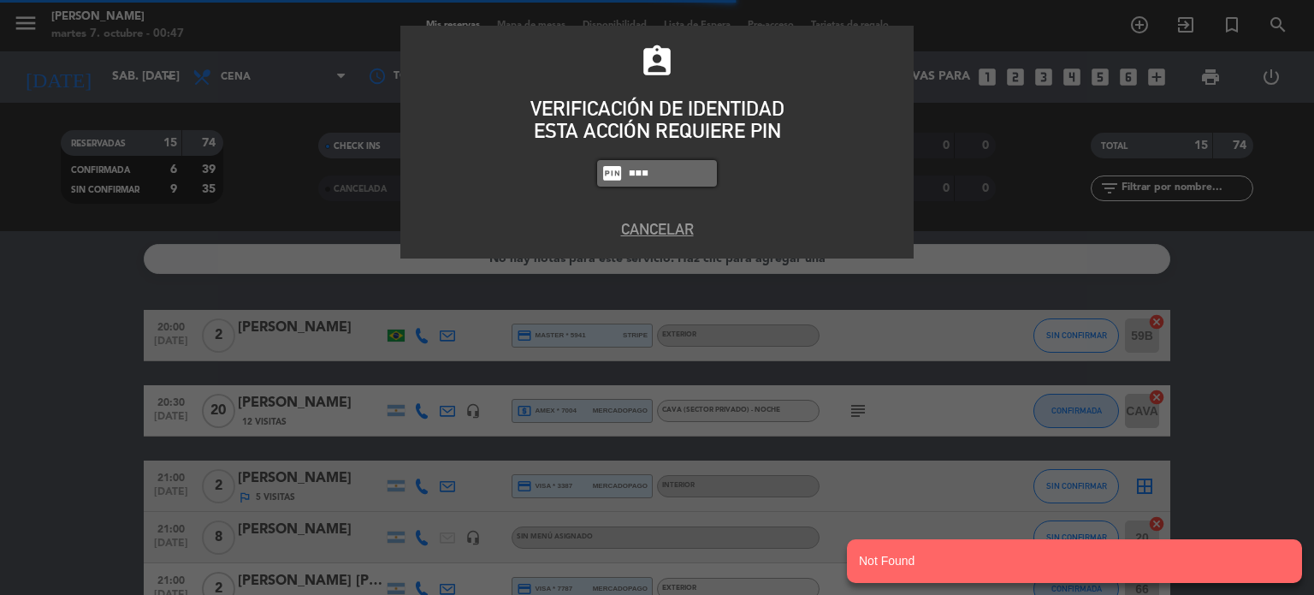
type input "3871"
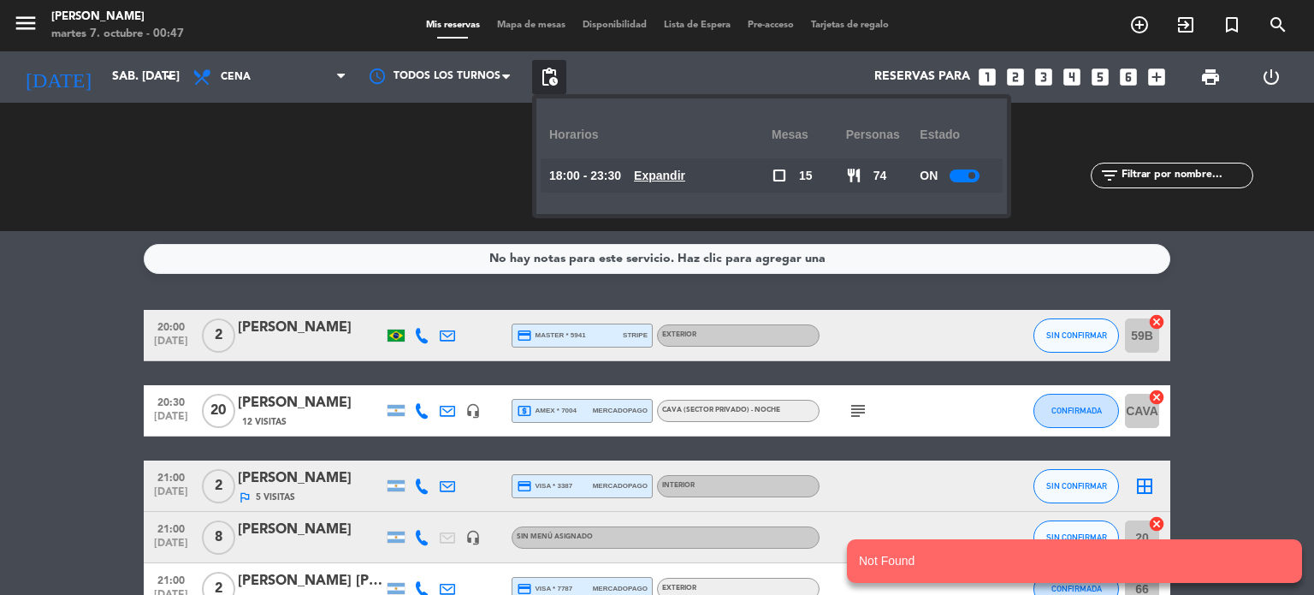
click at [655, 172] on u "Expandir" at bounding box center [659, 176] width 51 height 14
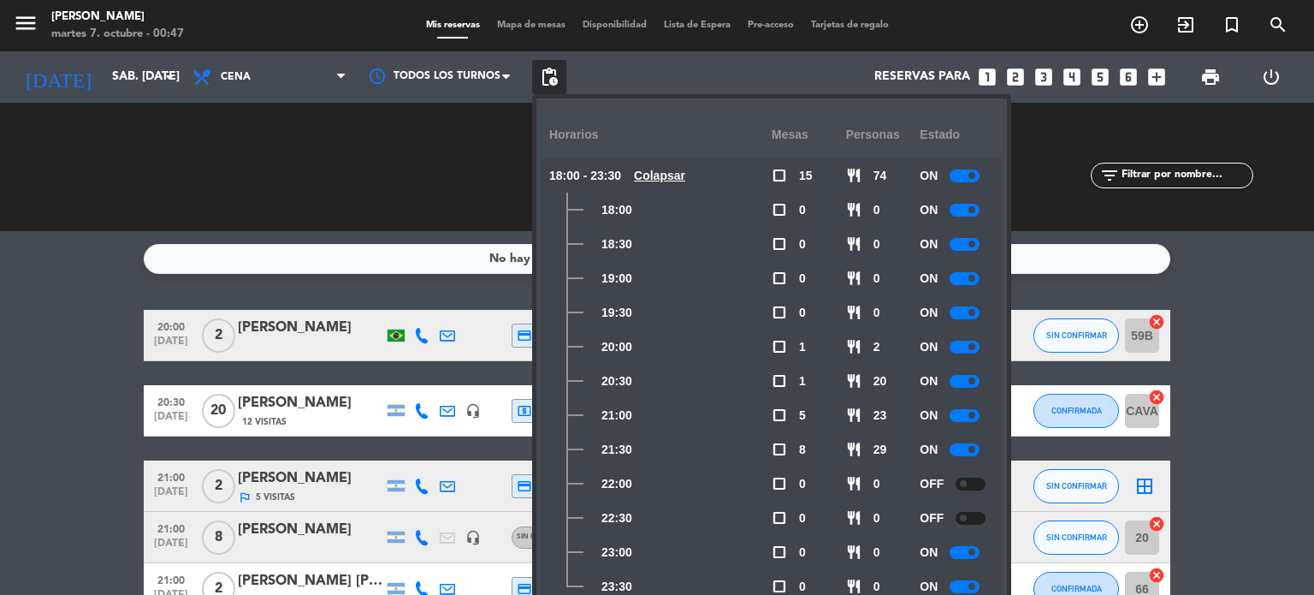
drag, startPoint x: 1285, startPoint y: 453, endPoint x: 1264, endPoint y: 452, distance: 20.5
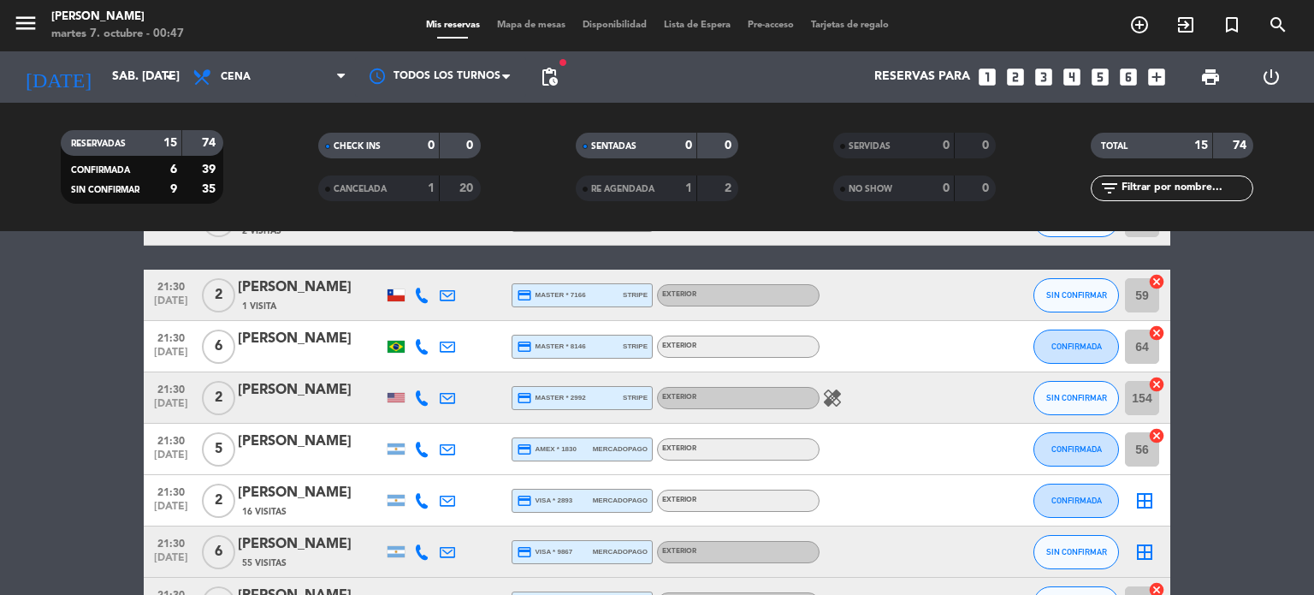
scroll to position [215, 0]
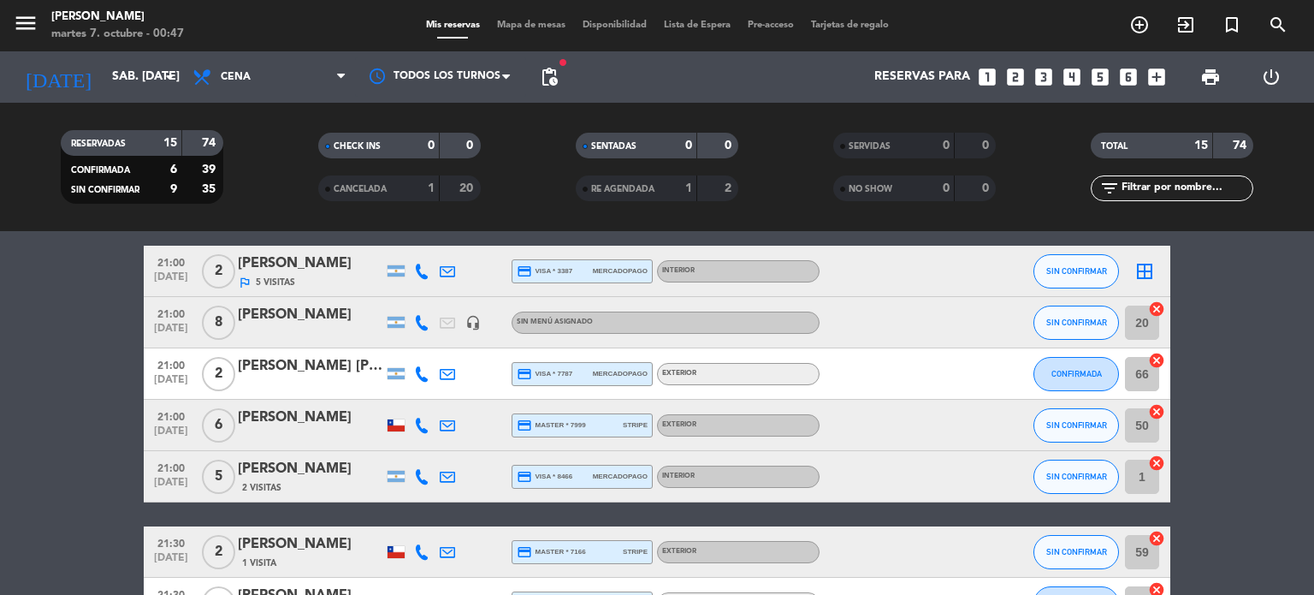
click at [541, 23] on span "Mapa de mesas" at bounding box center [531, 25] width 86 height 9
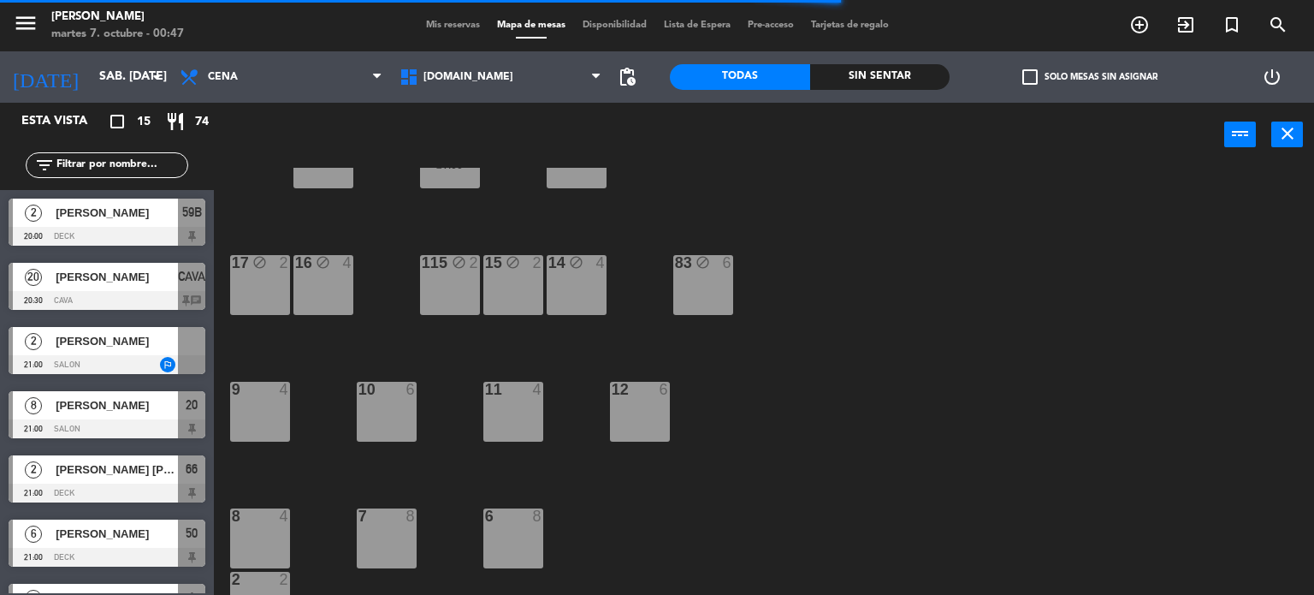
scroll to position [612, 0]
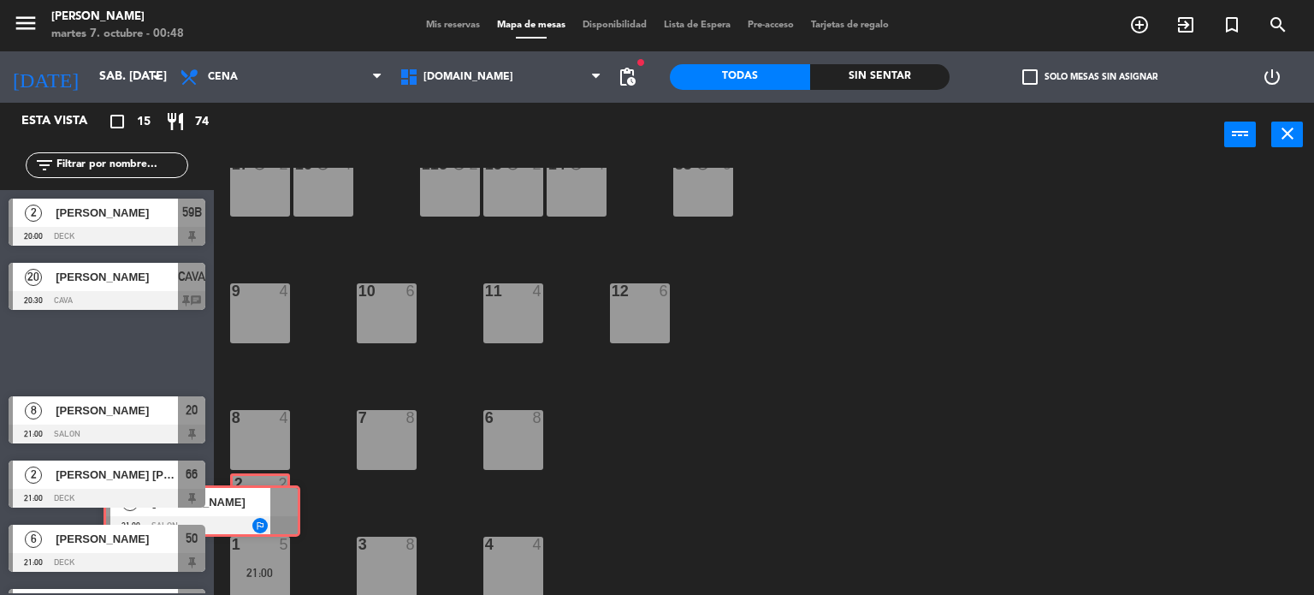
drag, startPoint x: 145, startPoint y: 352, endPoint x: 240, endPoint y: 511, distance: 184.5
click at [240, 511] on div "Esta vista crop_square 15 restaurant 74 filter_list 2 [PERSON_NAME] 20:00 DECK …" at bounding box center [657, 349] width 1314 height 493
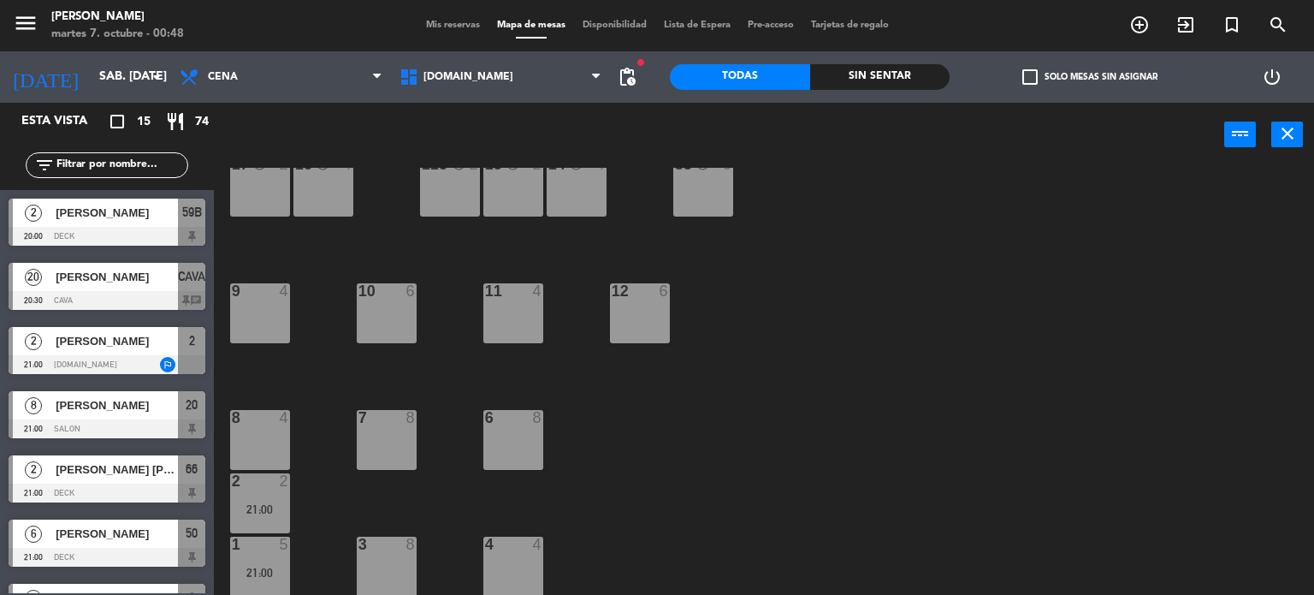
click at [692, 459] on div "34 block 2 35 block 6 36 block 8 43 block 2 37 block 10 CAVA 20 20:30 33 block …" at bounding box center [770, 382] width 1087 height 428
click at [91, 92] on input "sáb. [DATE]" at bounding box center [172, 77] width 163 height 31
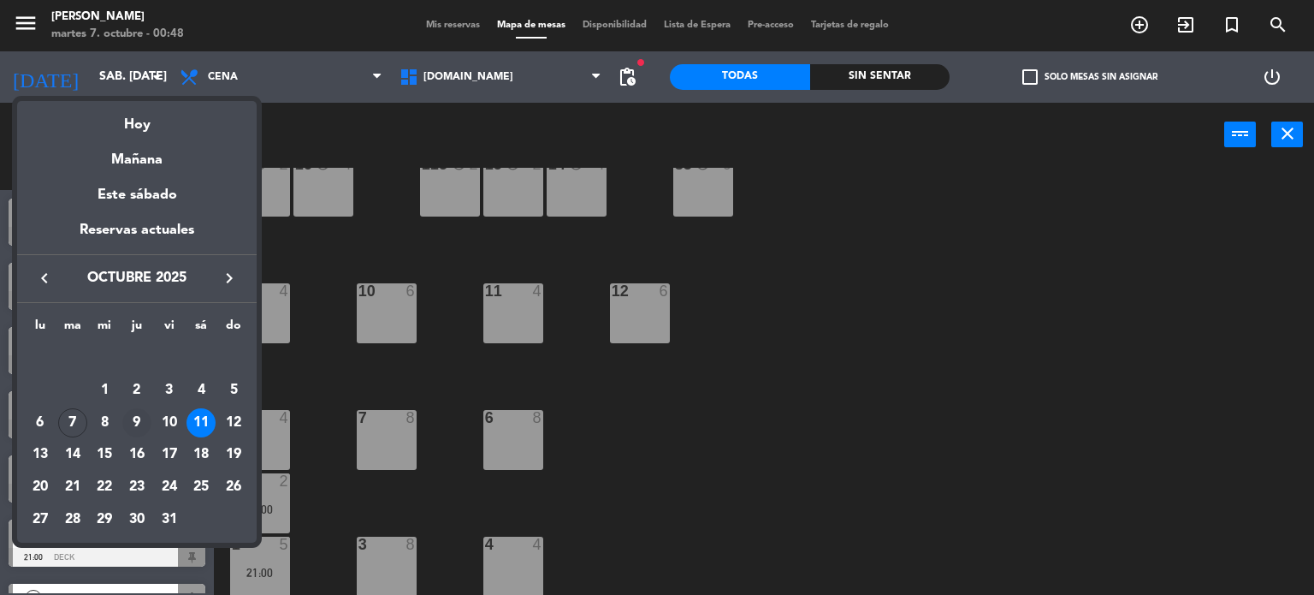
click at [137, 426] on div "9" at bounding box center [136, 422] width 29 height 29
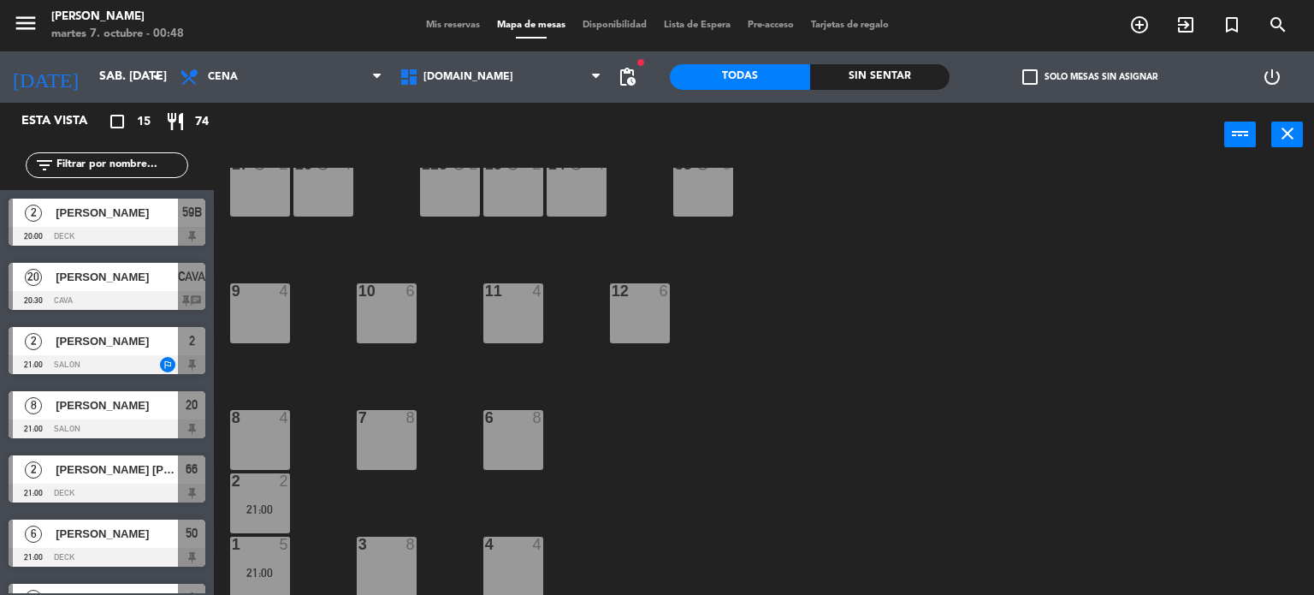
type input "[DEMOGRAPHIC_DATA] [DATE]"
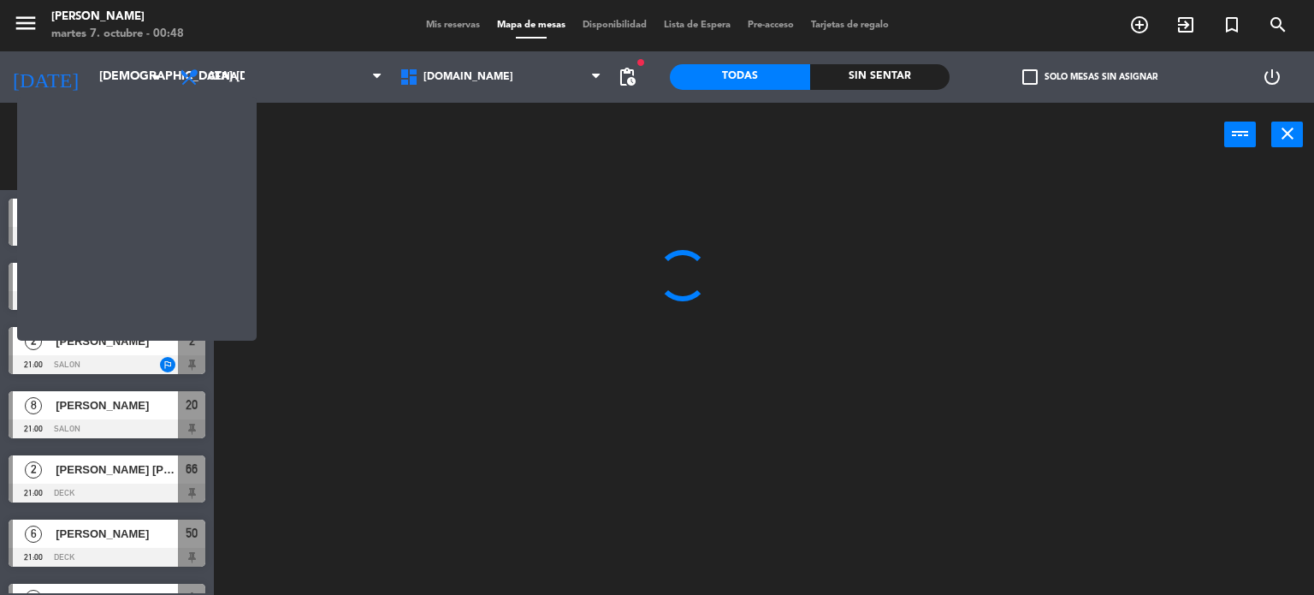
scroll to position [0, 0]
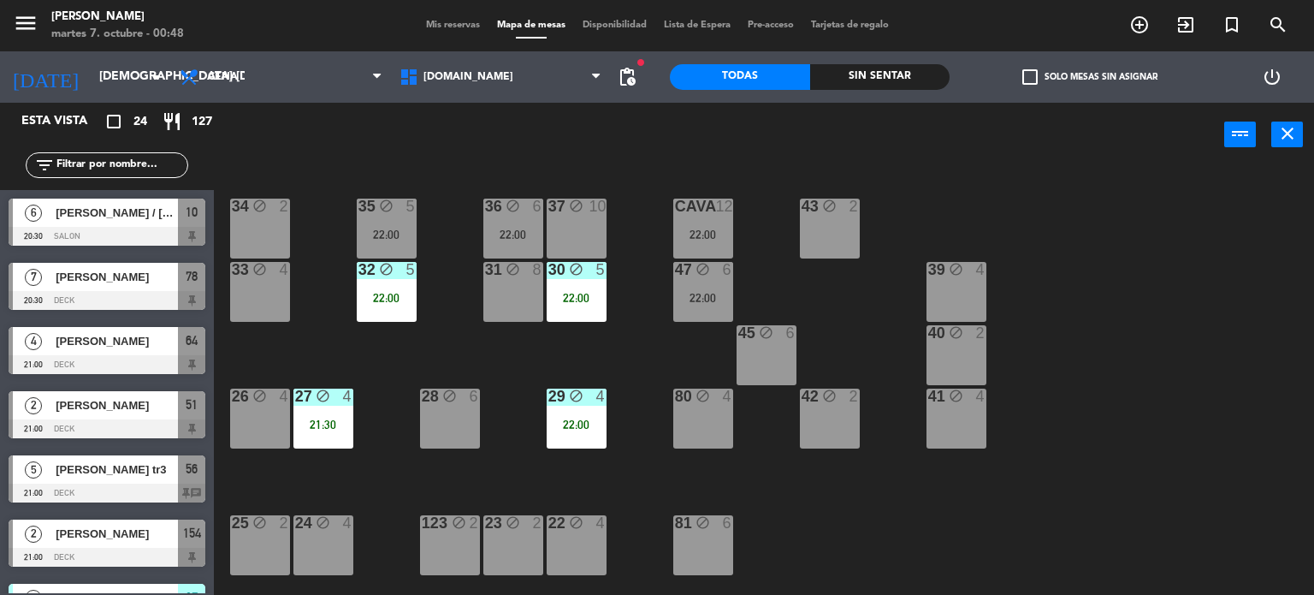
click at [927, 70] on div "Sin sentar" at bounding box center [880, 77] width 140 height 26
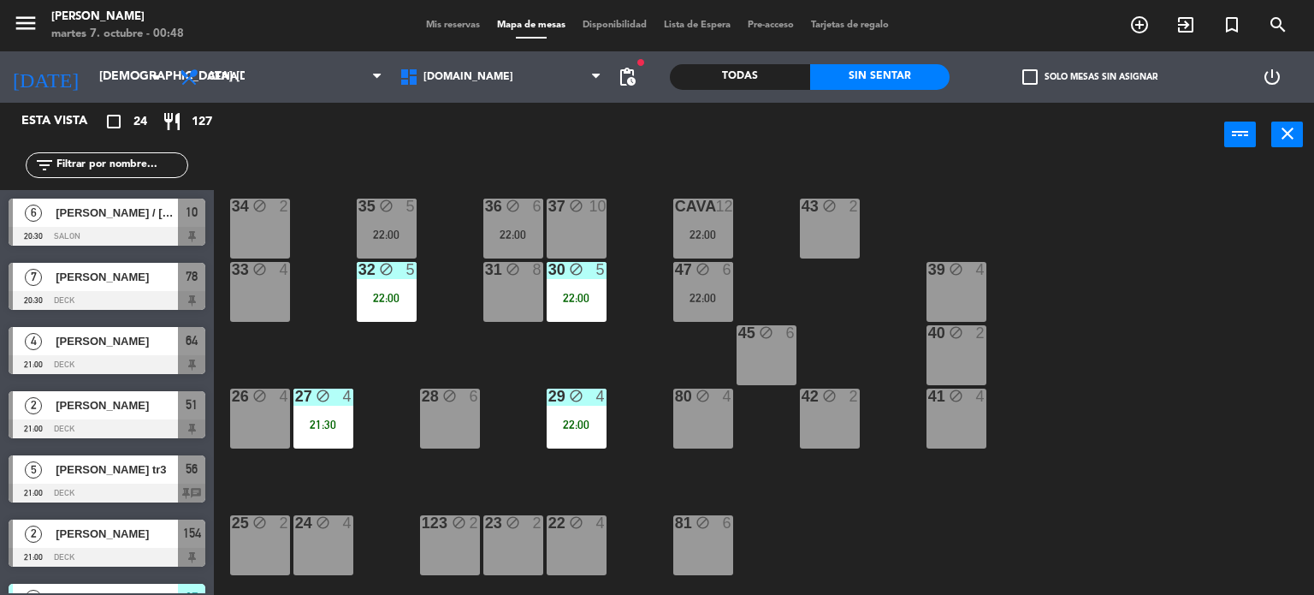
click at [1045, 71] on label "check_box_outline_blank Solo mesas sin asignar" at bounding box center [1089, 76] width 135 height 15
click at [1090, 77] on input "check_box_outline_blank Solo mesas sin asignar" at bounding box center [1090, 77] width 0 height 0
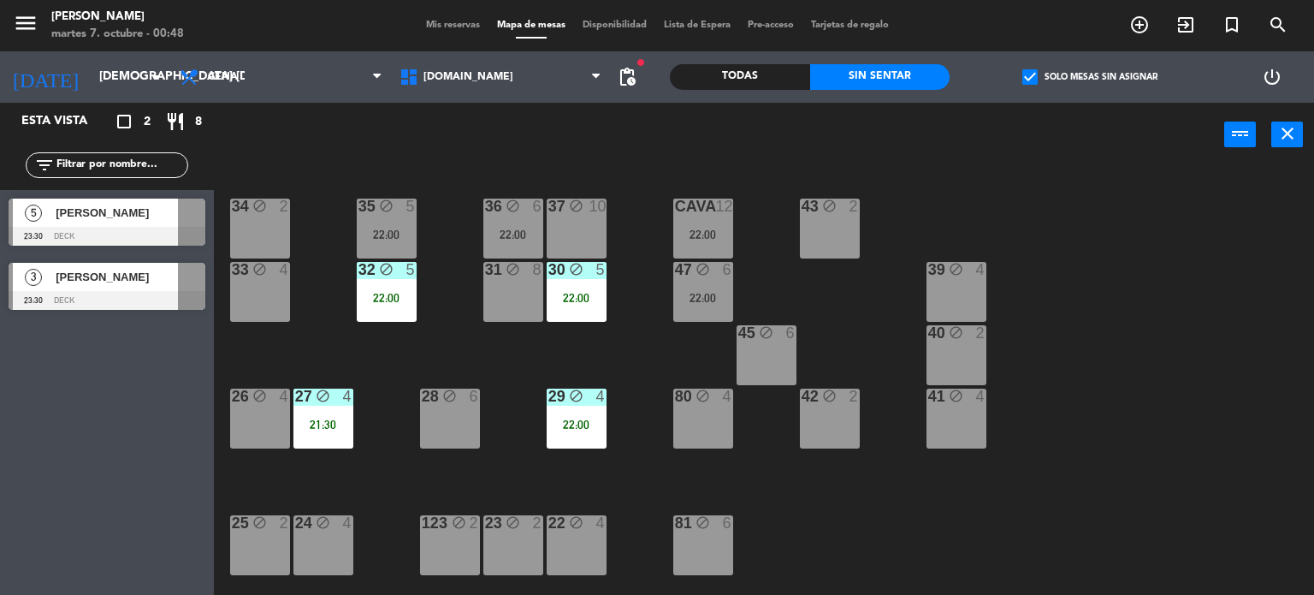
click at [1045, 71] on label "check_box Solo mesas sin asignar" at bounding box center [1089, 76] width 135 height 15
click at [1090, 77] on input "check_box Solo mesas sin asignar" at bounding box center [1090, 77] width 0 height 0
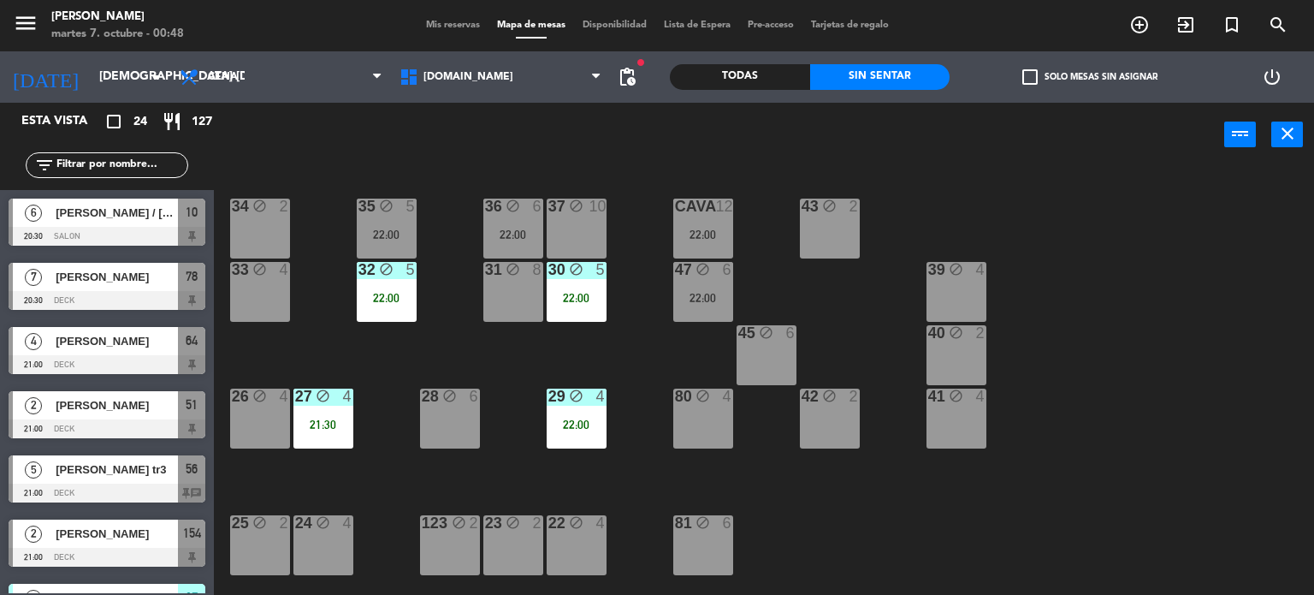
click at [648, 472] on div "34 block 2 35 block 5 22:00 36 block 6 22:00 43 block 2 37 block 10 CAVA 12 22:…" at bounding box center [770, 382] width 1087 height 428
click at [1059, 441] on div "34 block 2 35 block 5 22:00 36 block 6 22:00 43 block 2 37 block 10 CAVA 12 22:…" at bounding box center [770, 382] width 1087 height 428
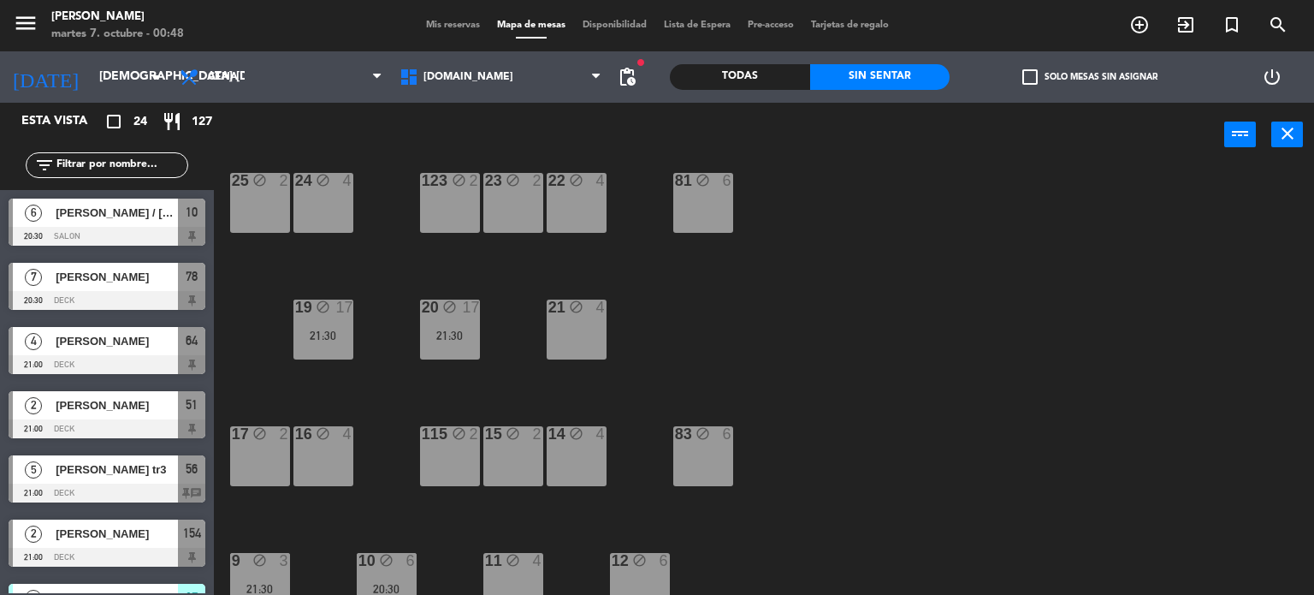
scroll to position [428, 0]
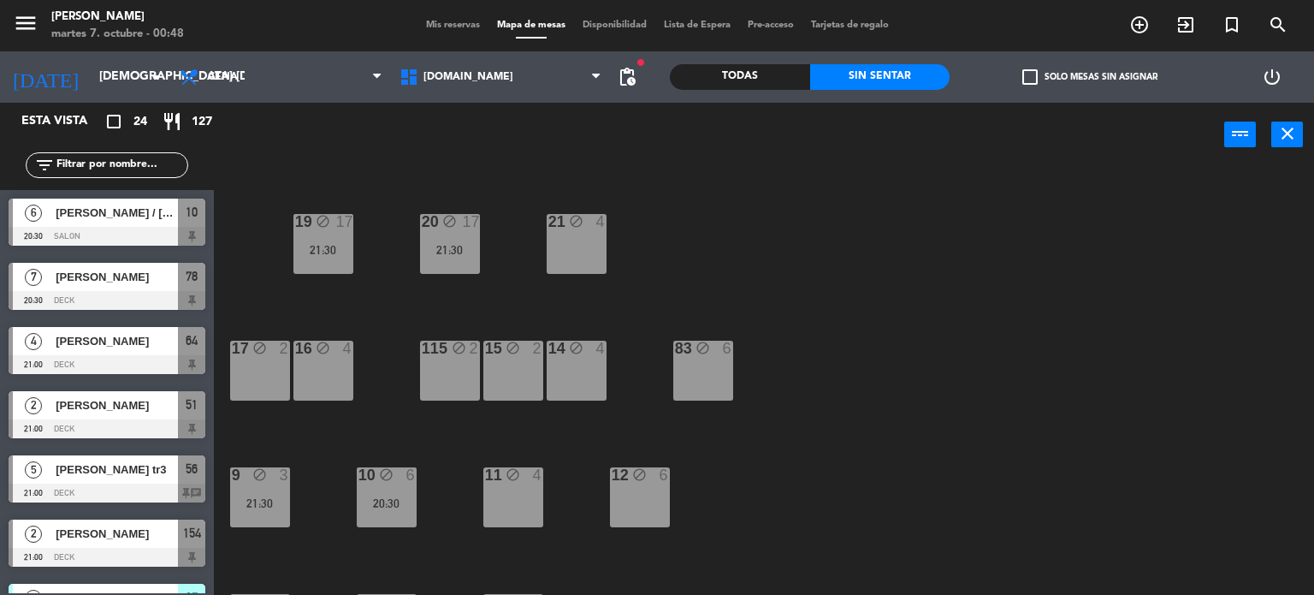
click at [430, 249] on div "21:30" at bounding box center [450, 250] width 60 height 12
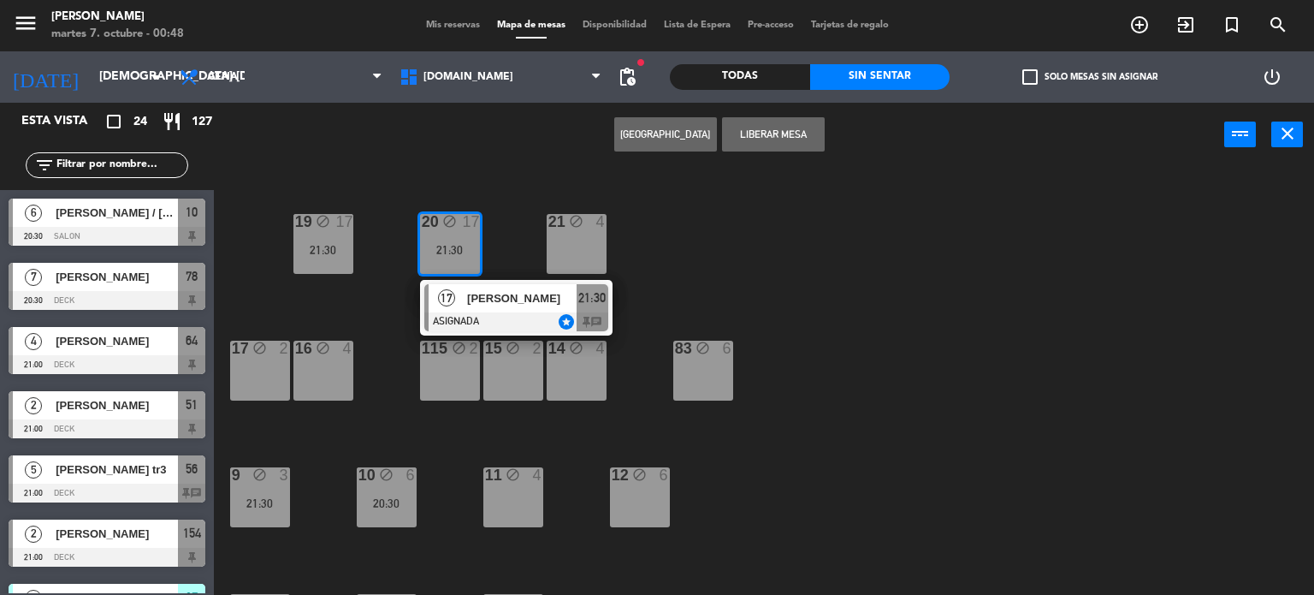
click at [506, 319] on div at bounding box center [516, 321] width 184 height 19
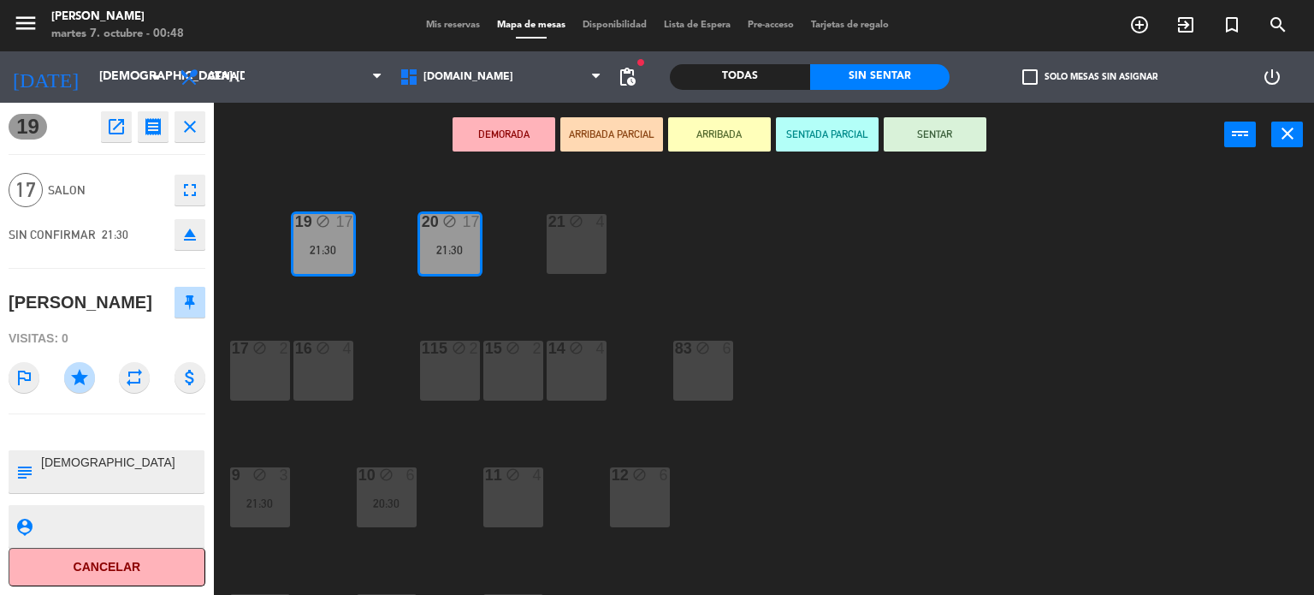
click at [506, 319] on div "34 block 2 35 block 5 22:00 36 block 6 22:00 43 block 2 37 block 10 CAVA 12 22:…" at bounding box center [770, 382] width 1087 height 428
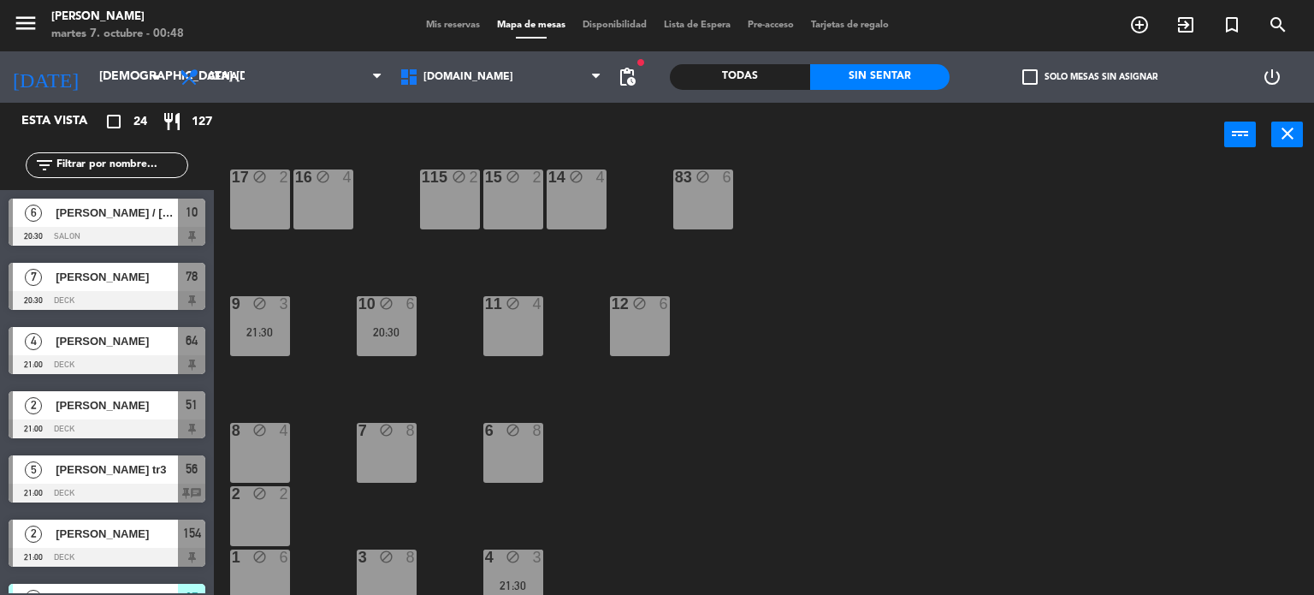
scroll to position [612, 0]
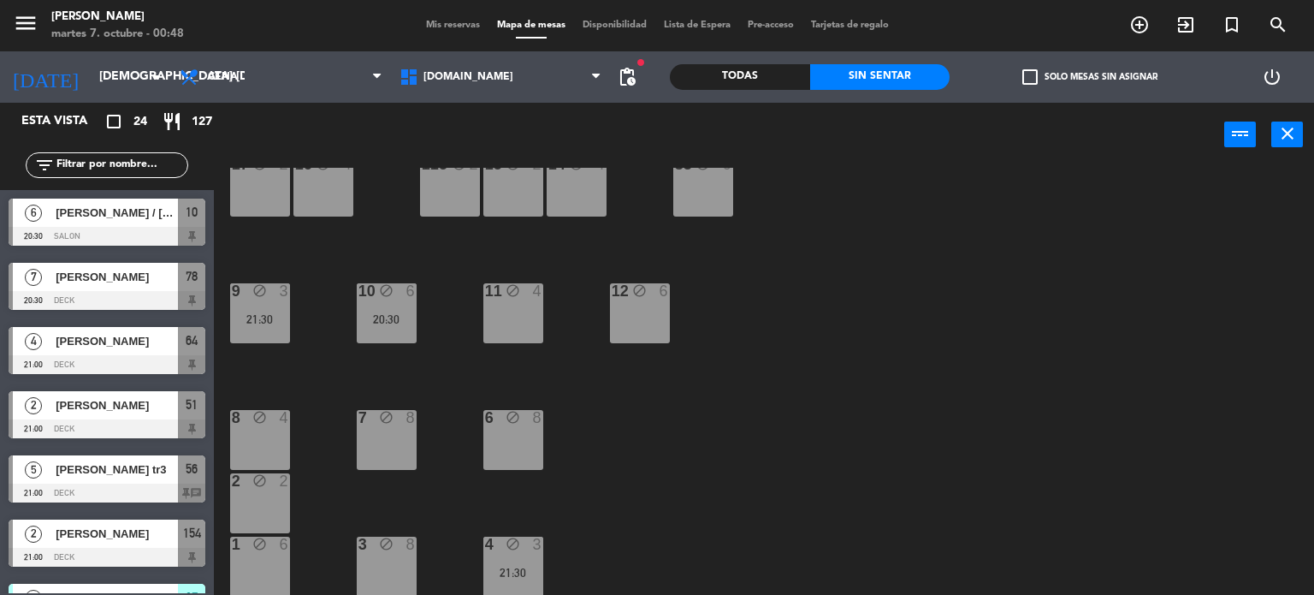
click at [357, 329] on div "10 block 6 20:30" at bounding box center [387, 313] width 60 height 60
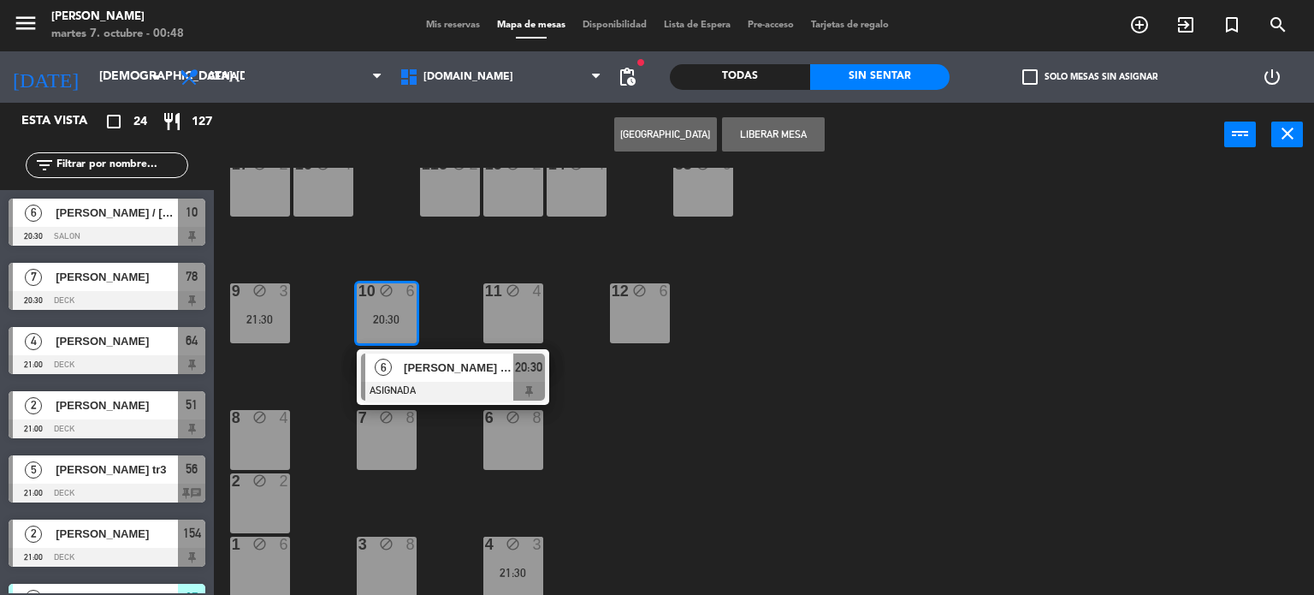
click at [417, 364] on span "[PERSON_NAME] / [PERSON_NAME] MF" at bounding box center [458, 367] width 109 height 18
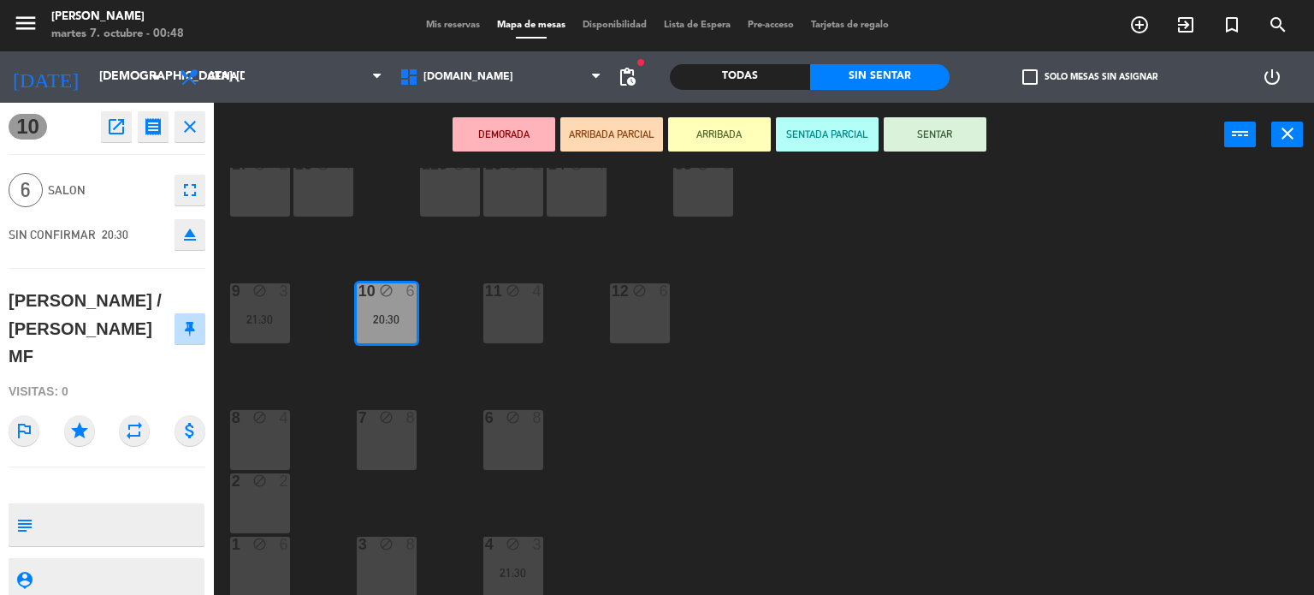
click at [417, 364] on div "34 block 2 35 block 5 22:00 36 block 6 22:00 43 block 2 37 block 10 CAVA 12 22:…" at bounding box center [770, 382] width 1087 height 428
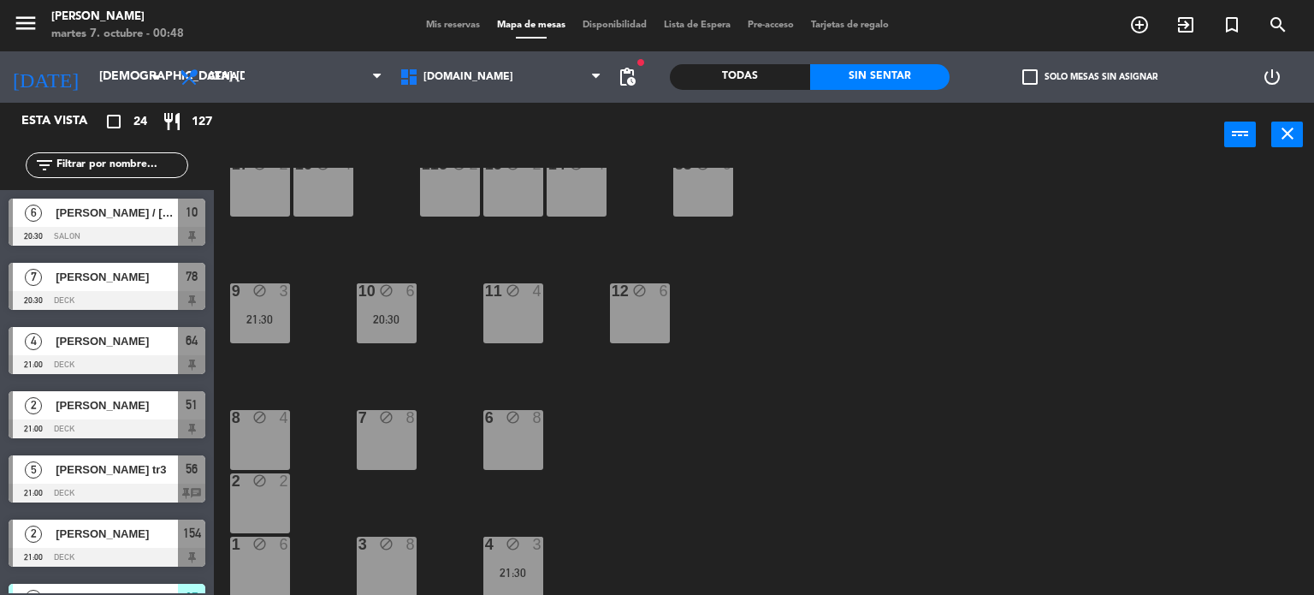
click at [271, 334] on div "9 block 3 21:30" at bounding box center [260, 313] width 60 height 60
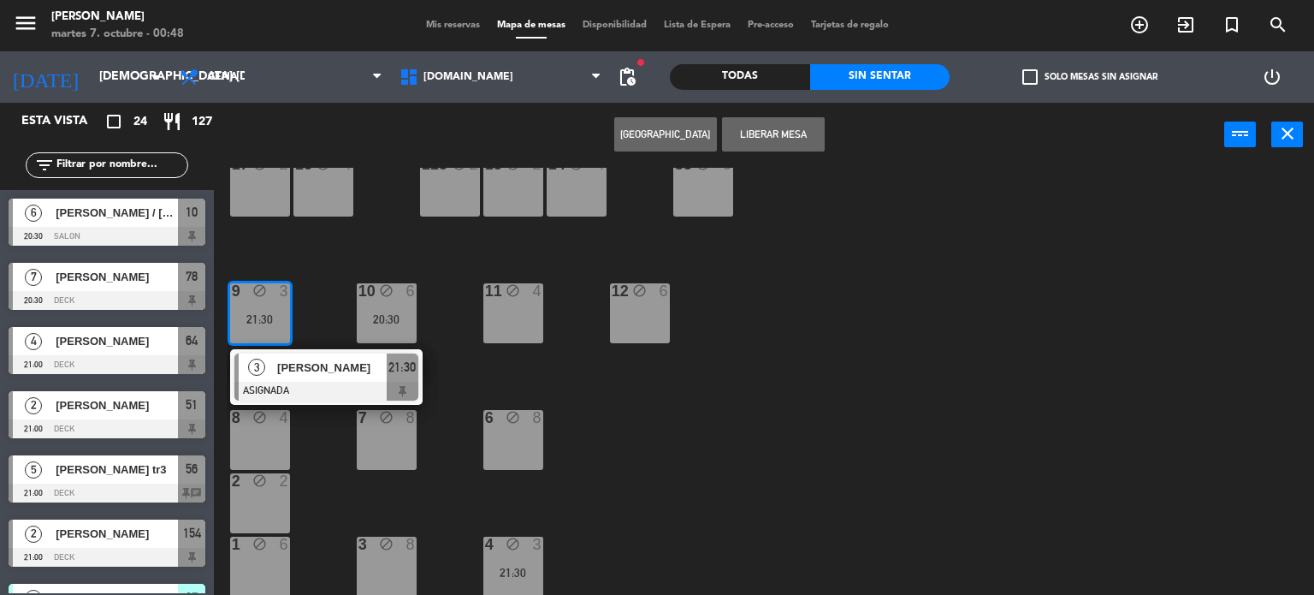
click at [308, 376] on div "[PERSON_NAME]" at bounding box center [330, 367] width 111 height 28
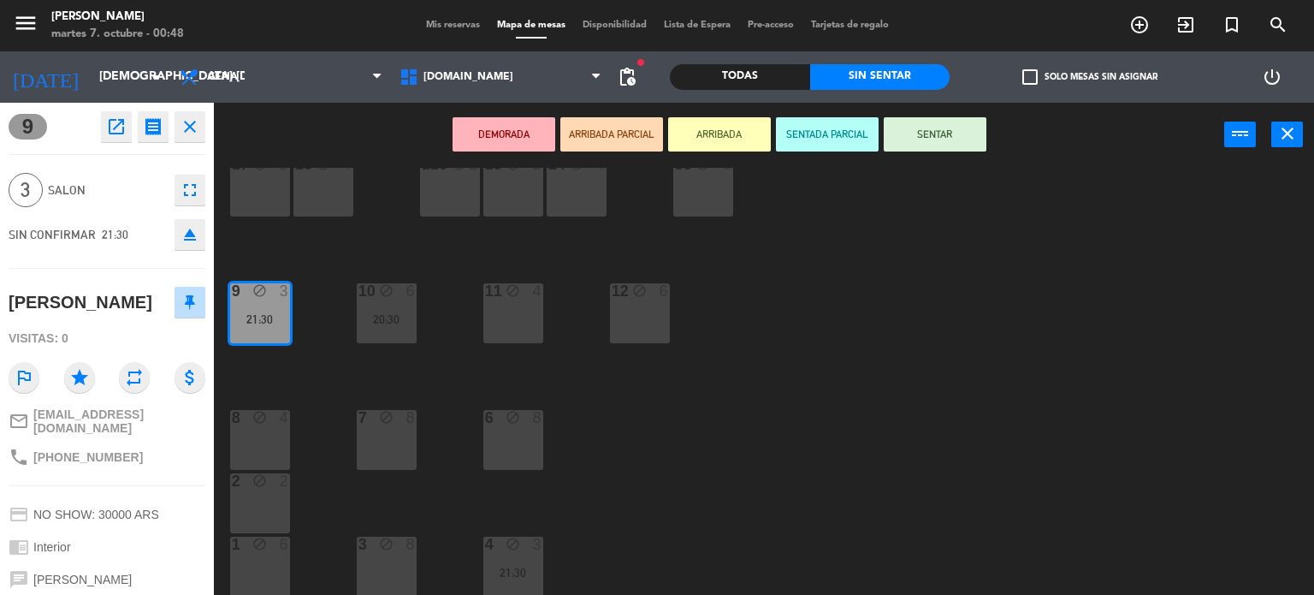
click at [308, 376] on div "34 block 2 35 block 5 22:00 36 block 6 22:00 43 block 2 37 block 10 CAVA 12 22:…" at bounding box center [770, 382] width 1087 height 428
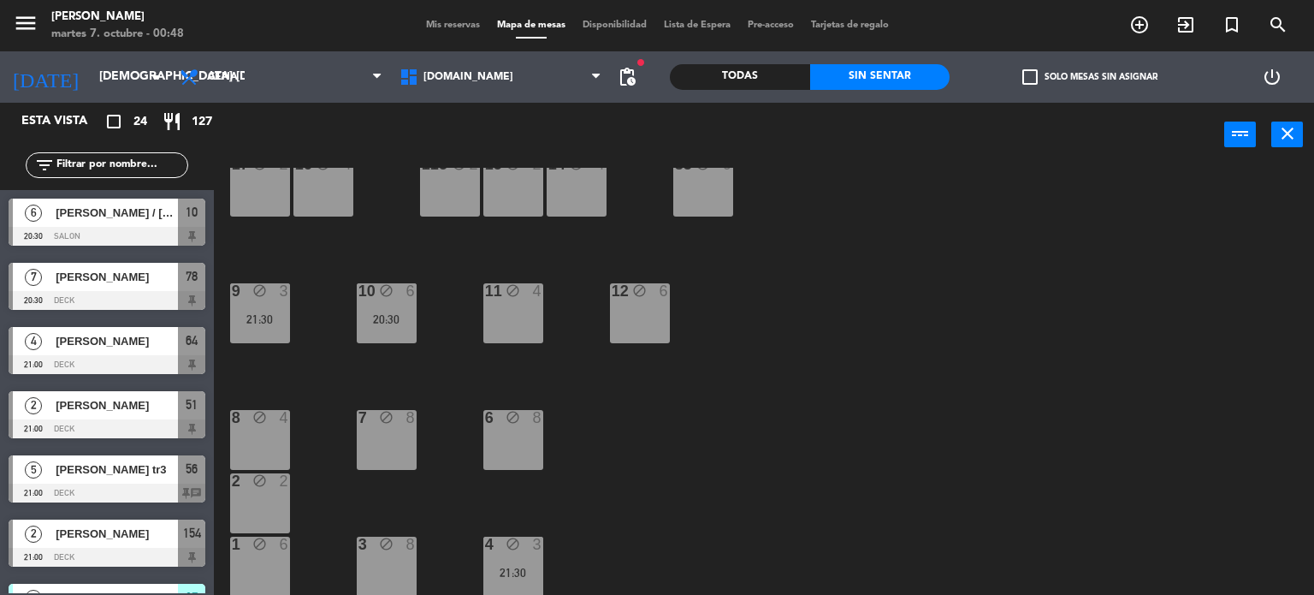
scroll to position [0, 0]
click at [886, 324] on div "34 block 2 35 block 5 22:00 36 block 6 22:00 43 block 2 37 block 10 CAVA 12 22:…" at bounding box center [770, 382] width 1087 height 428
click at [1006, 436] on div "34 block 2 35 block 5 22:00 36 block 6 22:00 43 block 2 37 block 10 CAVA 12 22:…" at bounding box center [770, 382] width 1087 height 428
click at [961, 250] on div "34 block 2 35 block 5 22:00 36 block 6 22:00 43 block 2 37 block 10 CAVA 12 22:…" at bounding box center [770, 382] width 1087 height 428
